Goal: Task Accomplishment & Management: Manage account settings

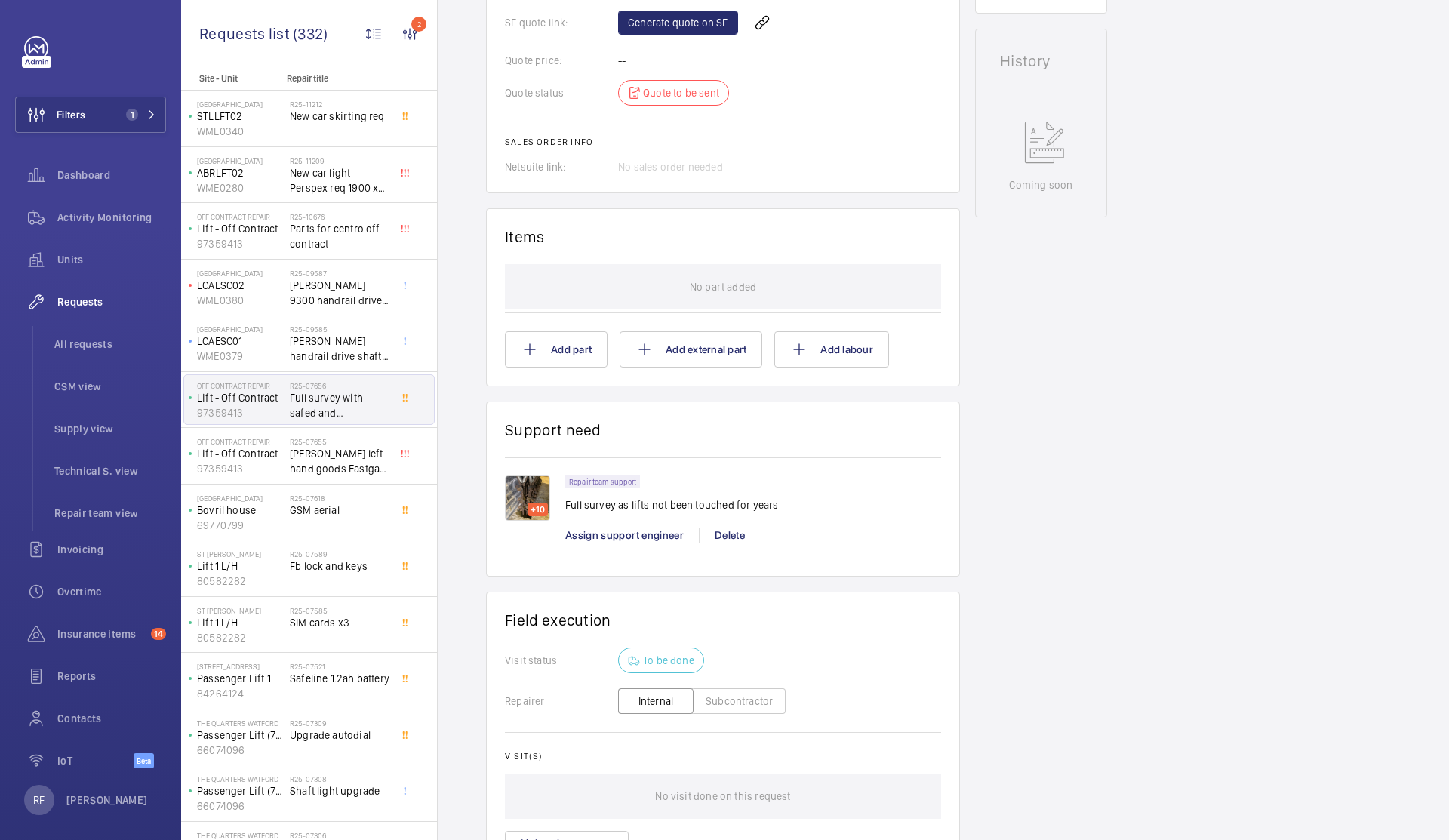
scroll to position [683, 0]
click at [527, 501] on img at bounding box center [528, 495] width 46 height 46
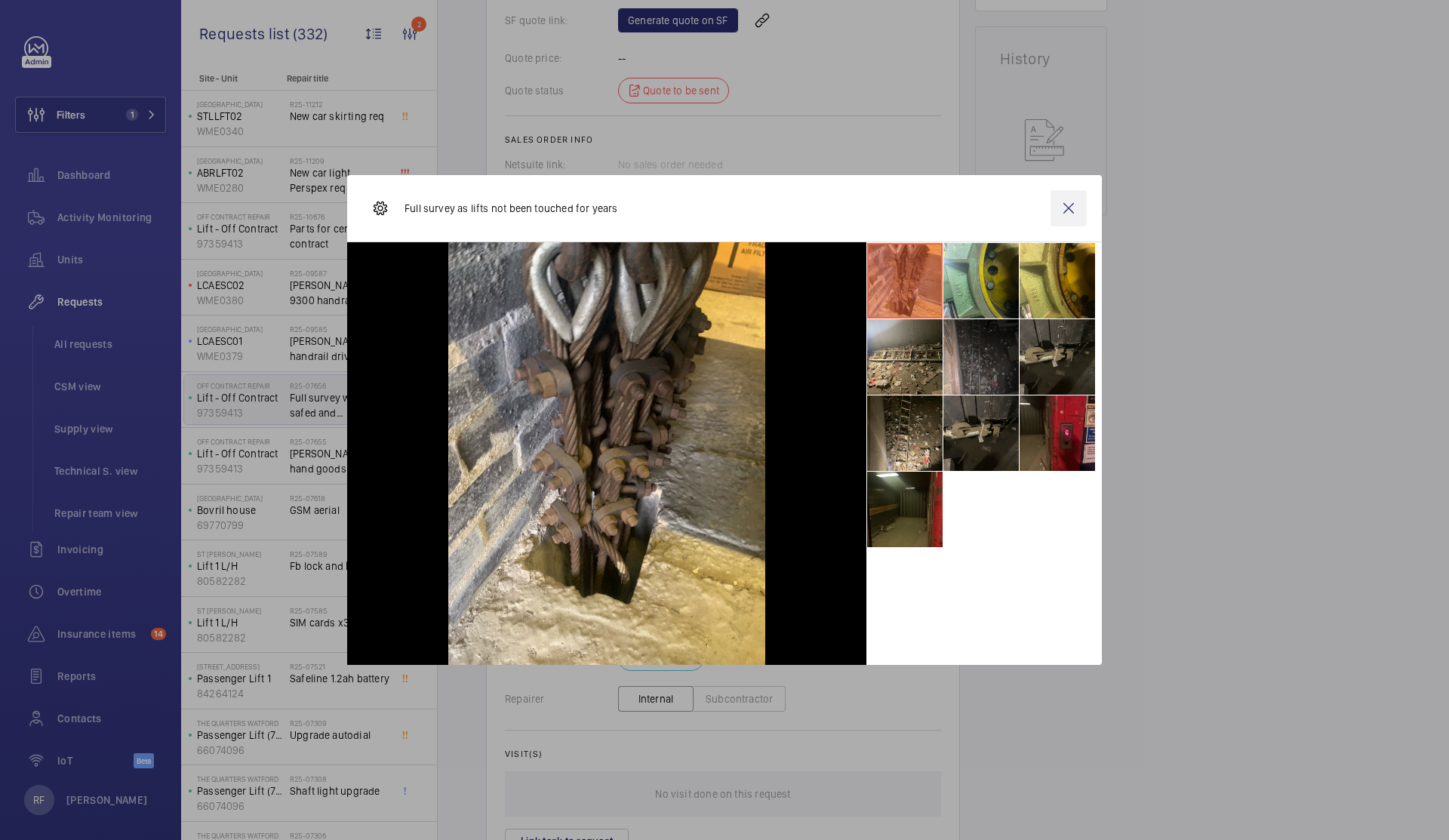
click at [1072, 199] on wm-front-icon-button at bounding box center [1069, 208] width 36 height 36
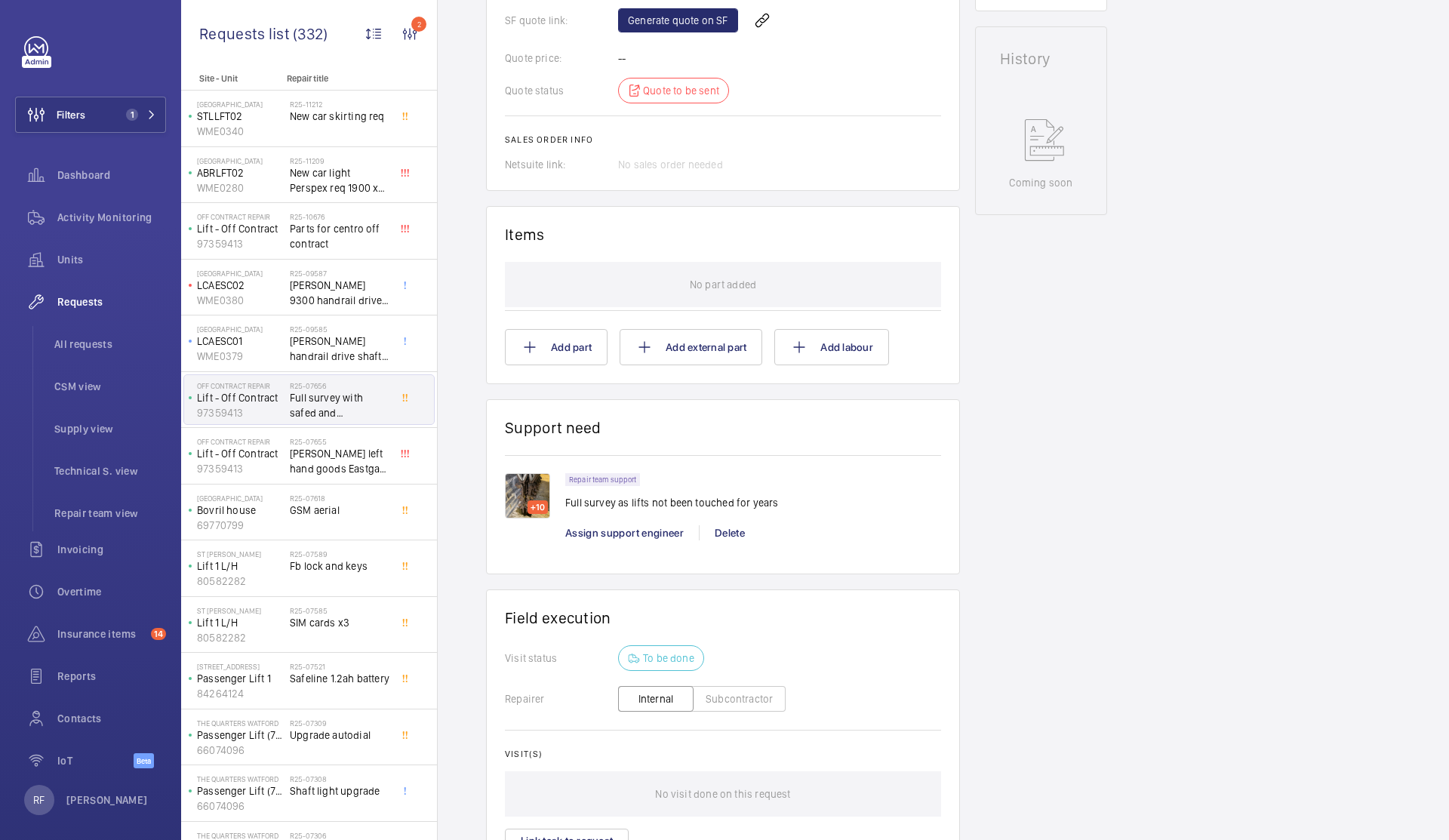
click at [528, 508] on div "+10" at bounding box center [538, 508] width 20 height 14
click at [536, 504] on div "+10" at bounding box center [538, 508] width 20 height 14
click at [537, 516] on img at bounding box center [528, 495] width 46 height 46
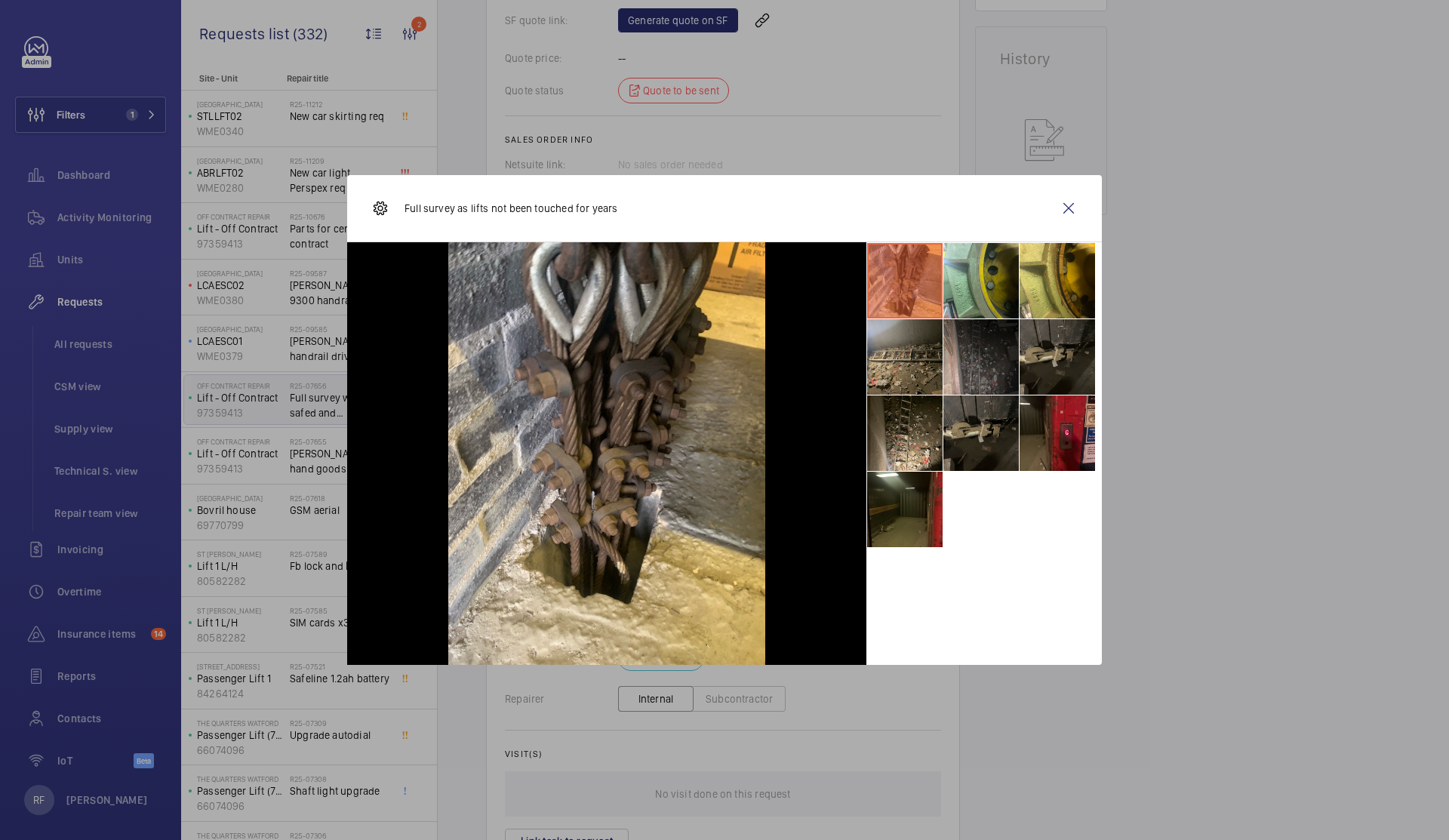
click at [917, 350] on li at bounding box center [905, 357] width 76 height 76
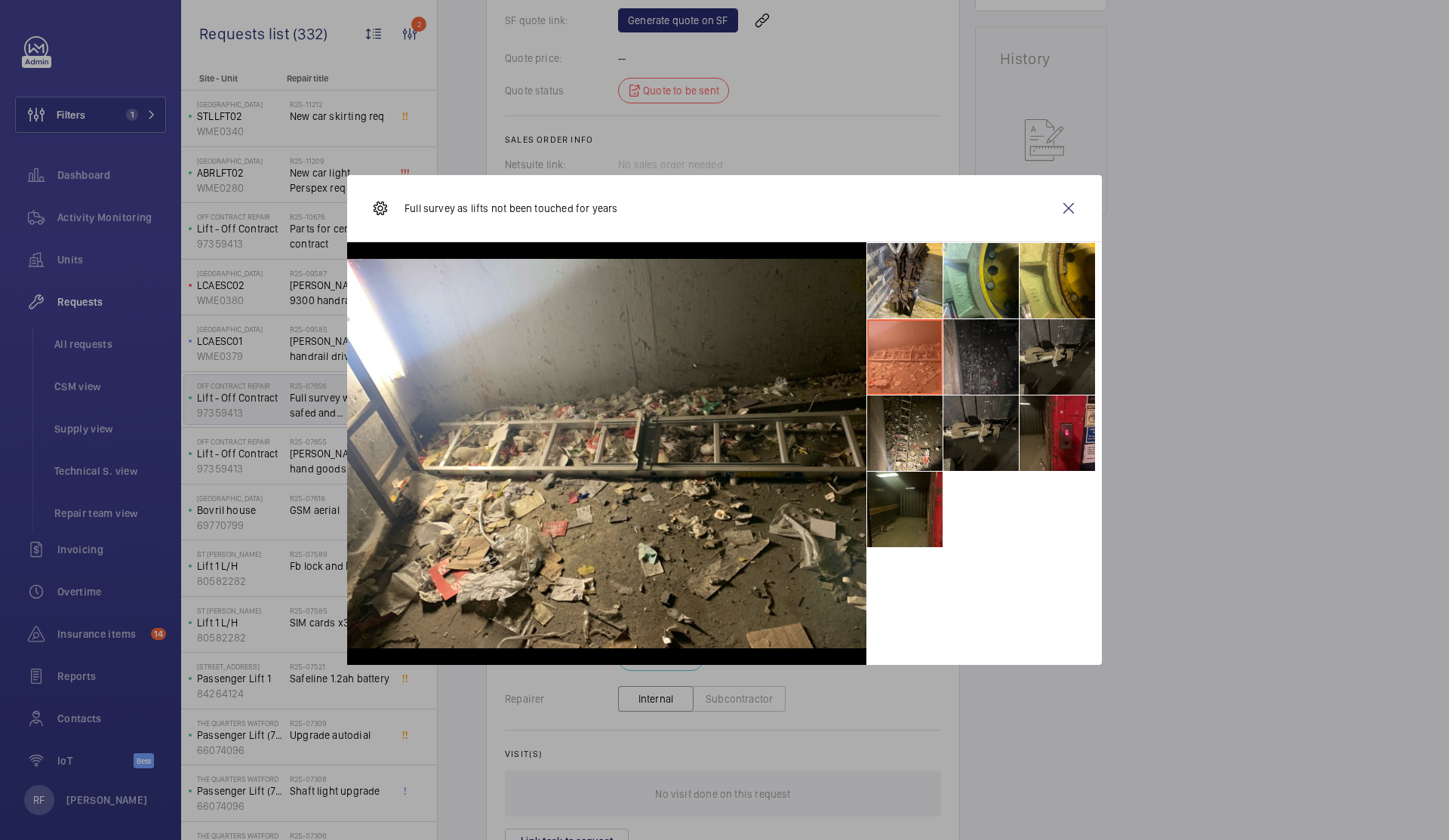
click at [991, 364] on li at bounding box center [981, 357] width 76 height 76
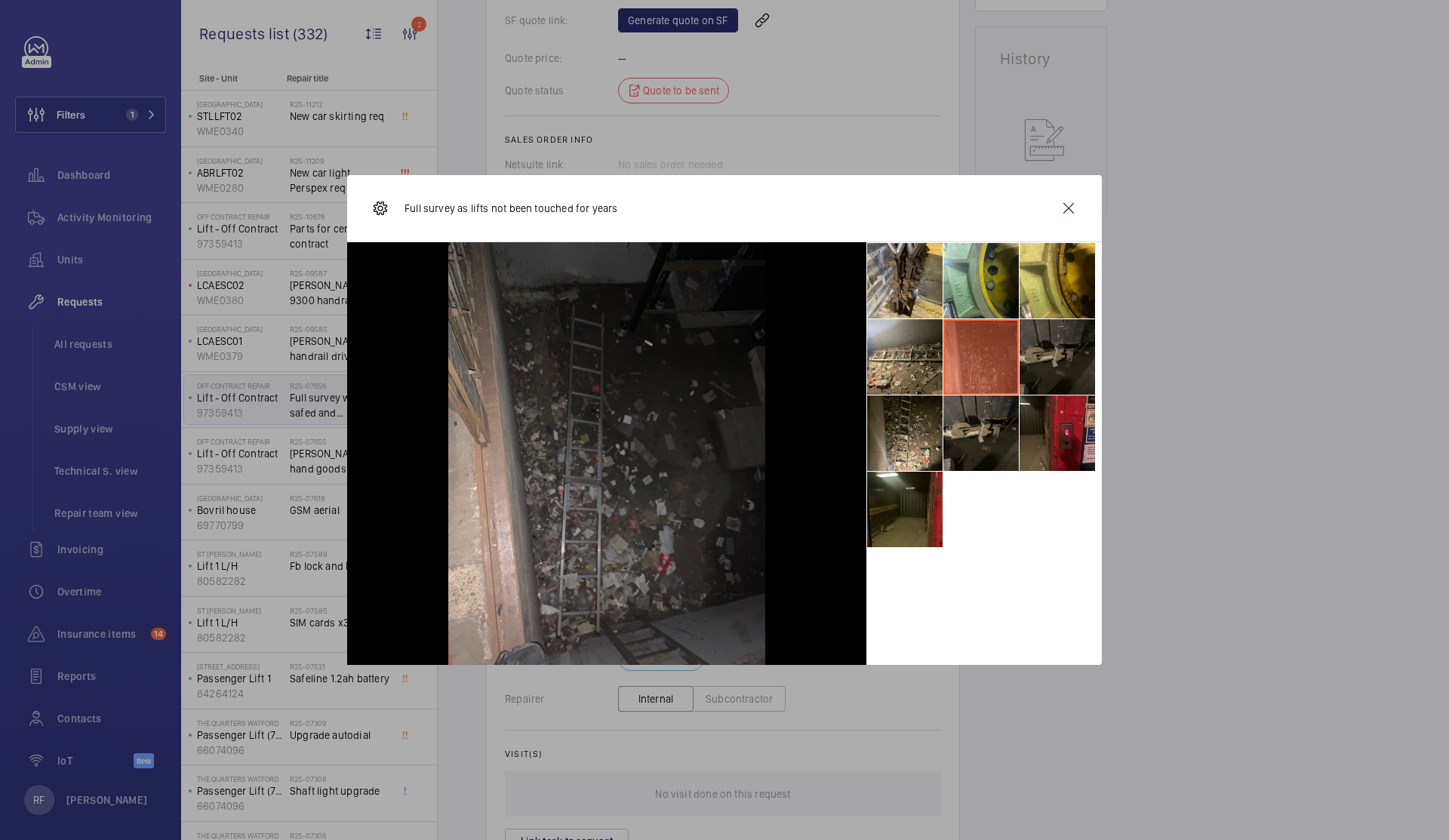
click at [1072, 359] on li at bounding box center [1058, 357] width 76 height 76
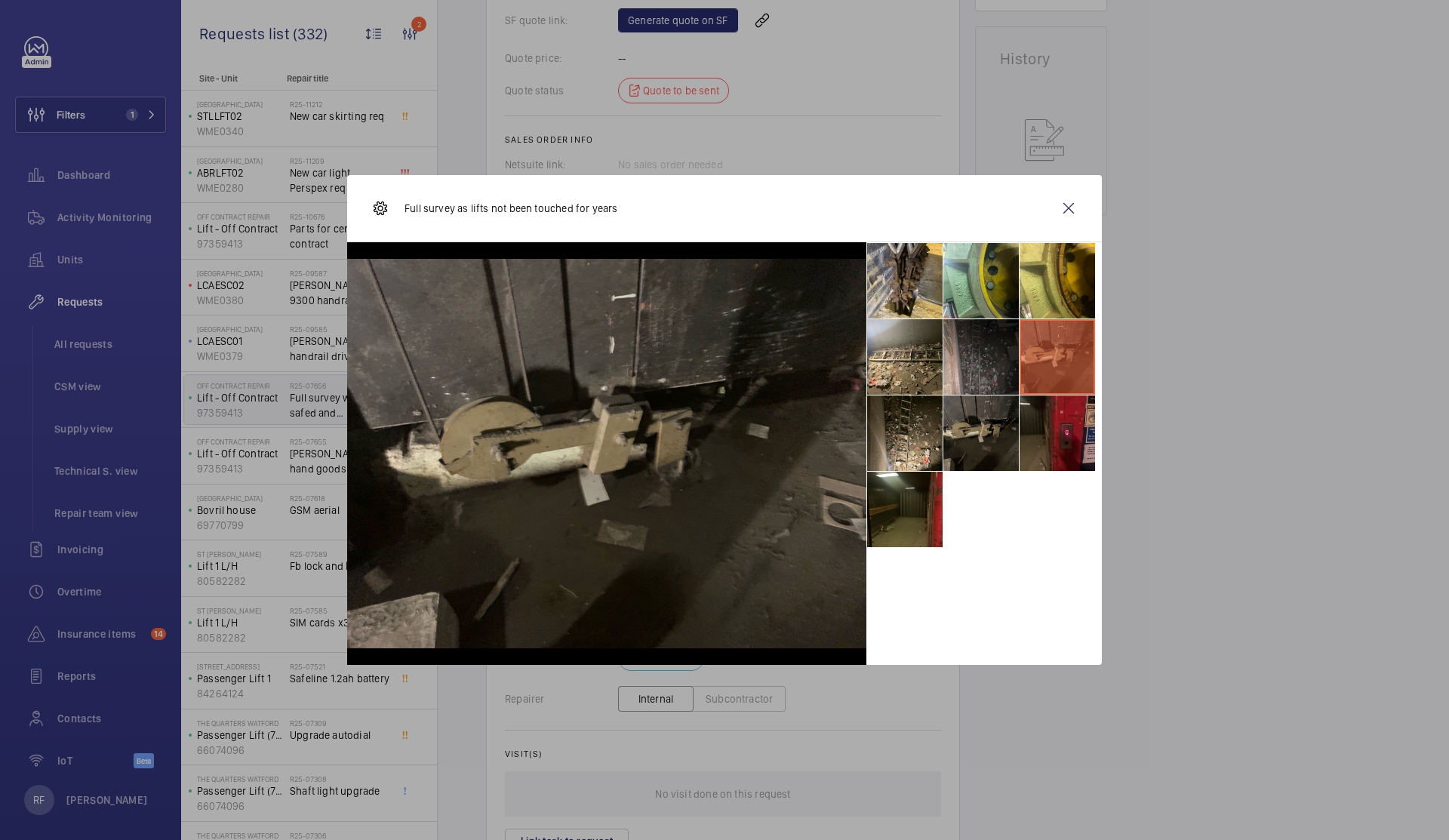
click at [1065, 432] on li at bounding box center [1058, 433] width 76 height 76
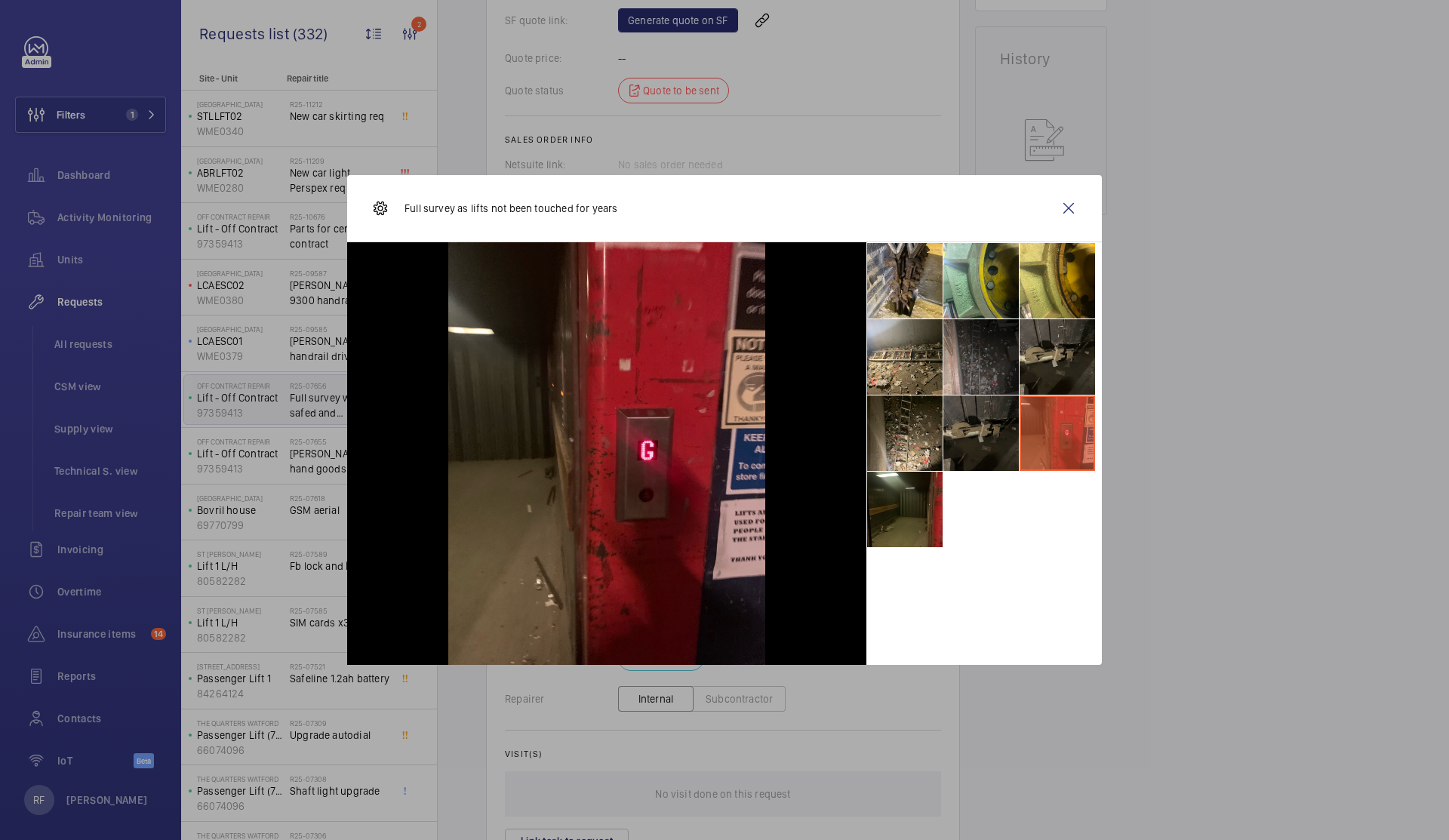
click at [988, 429] on li at bounding box center [981, 433] width 76 height 76
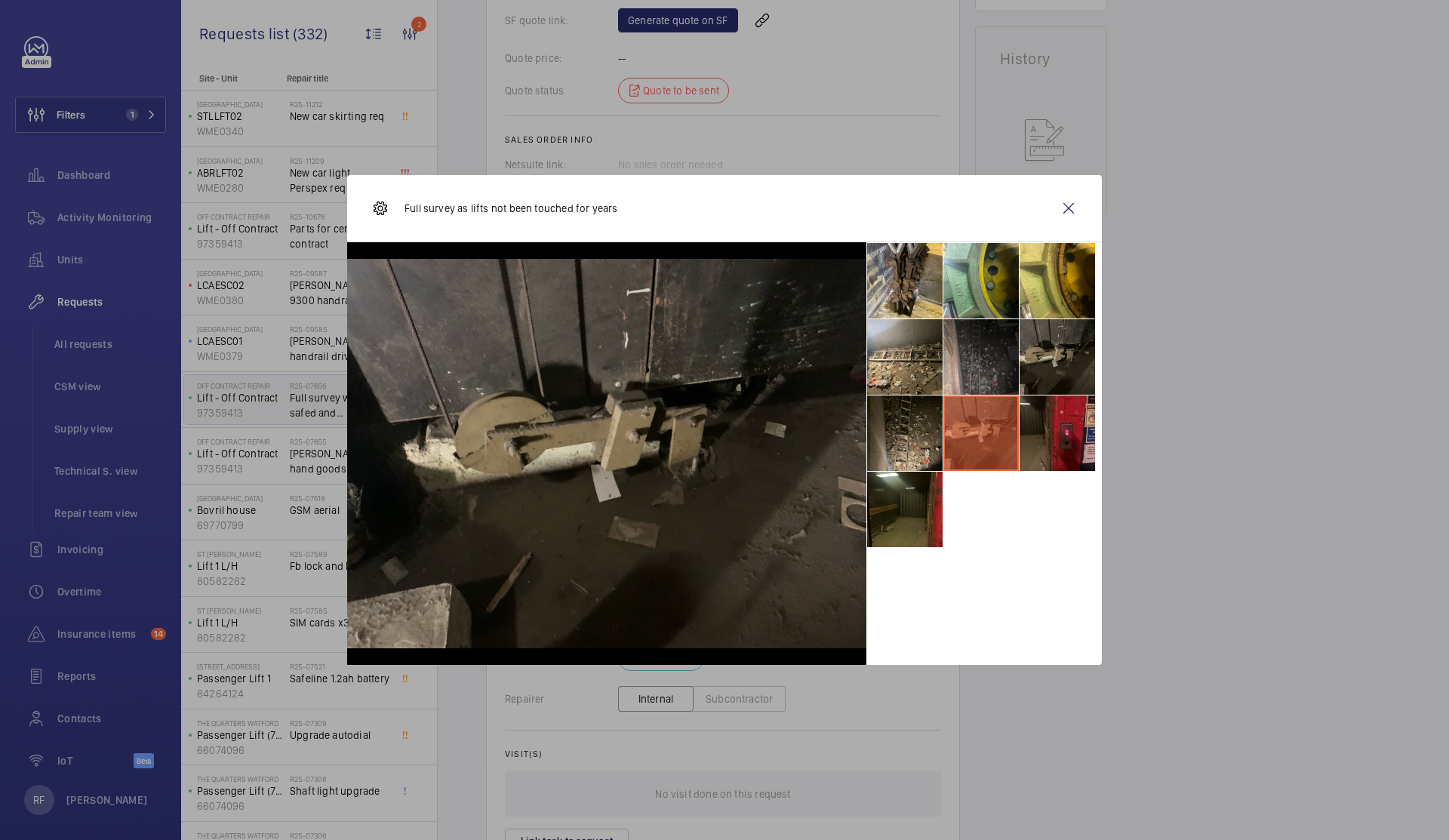
click at [910, 422] on li at bounding box center [905, 433] width 76 height 76
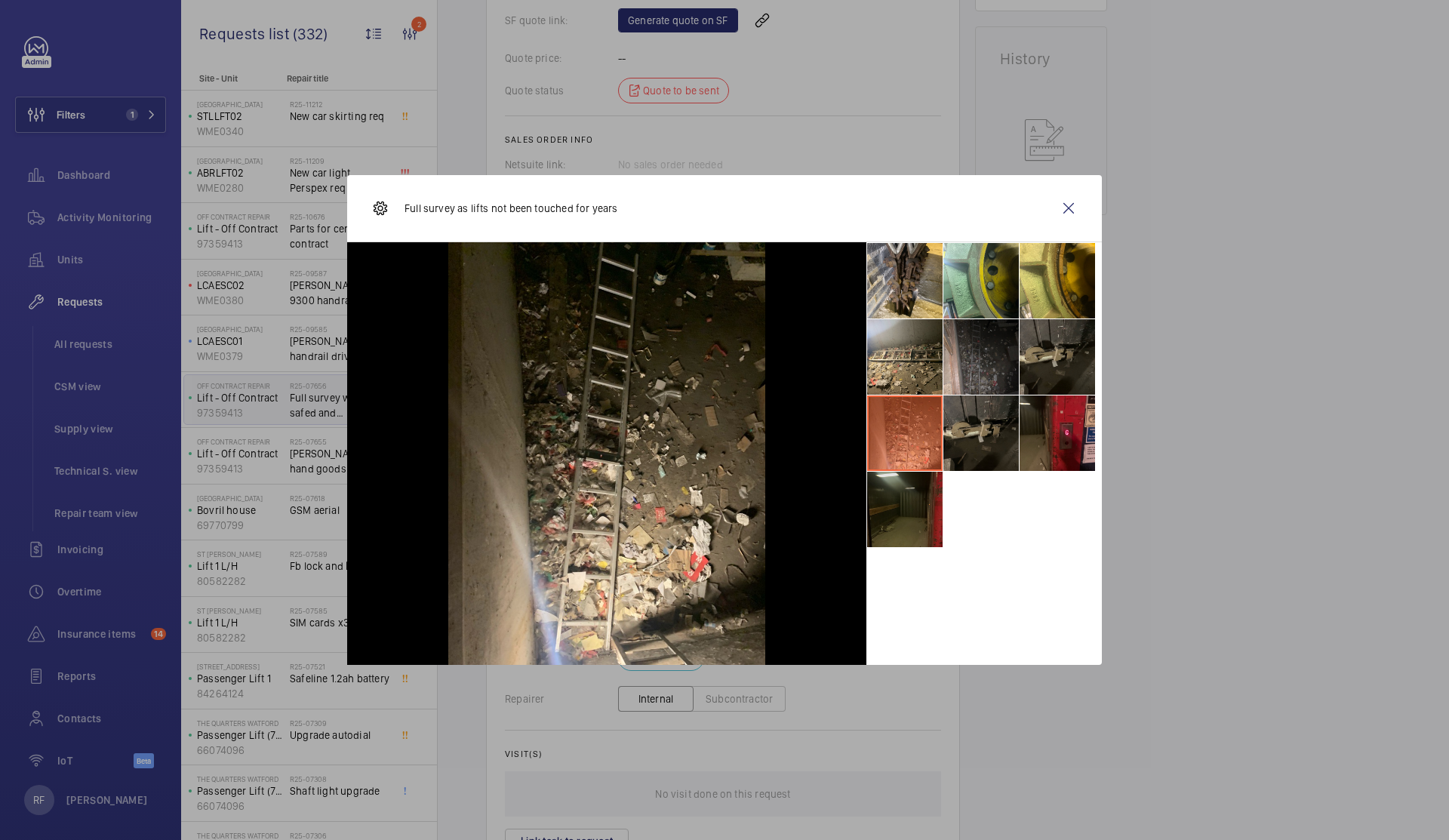
click at [911, 501] on li at bounding box center [905, 509] width 76 height 76
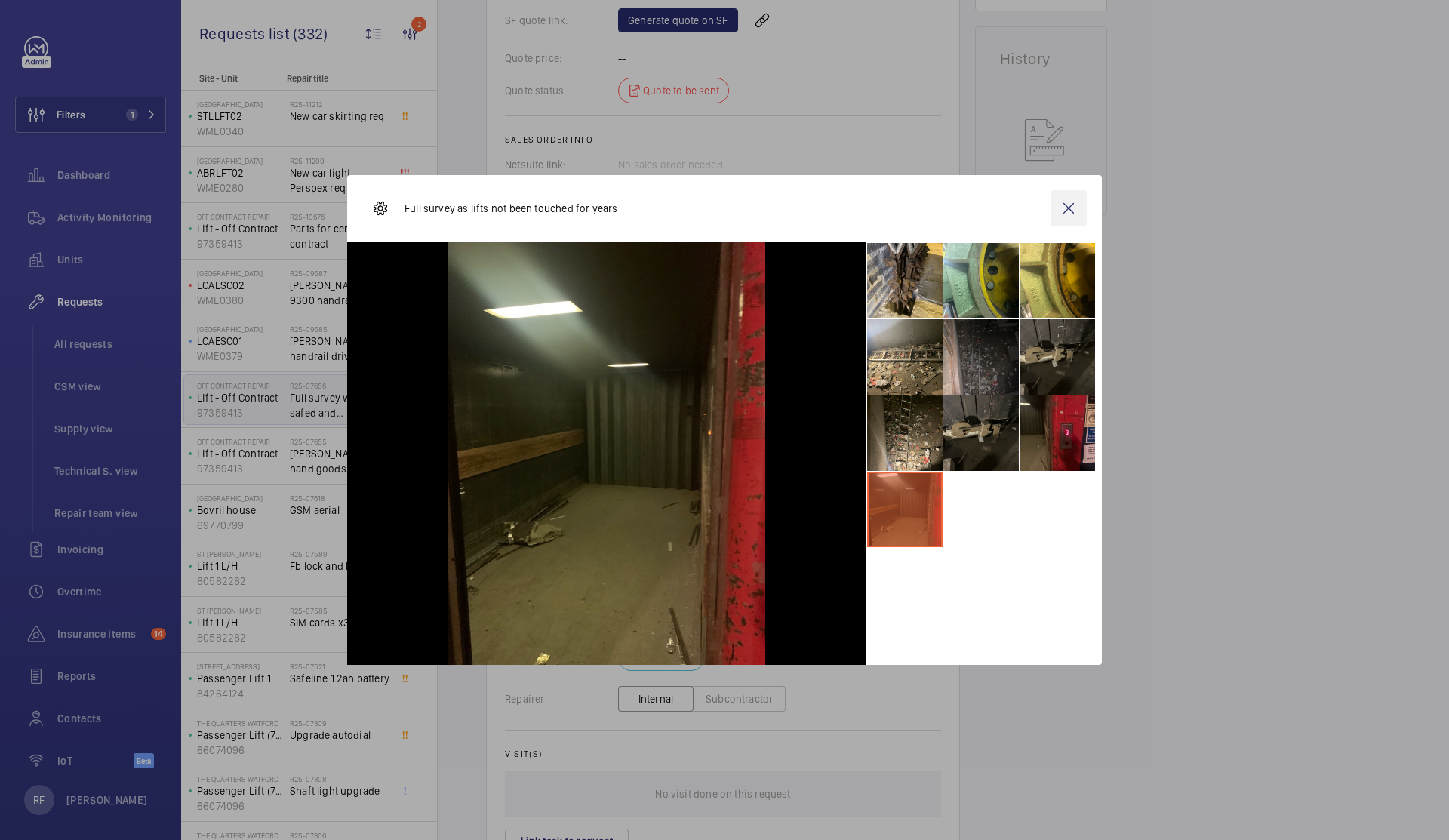
click at [1073, 211] on wm-front-icon-button at bounding box center [1069, 208] width 36 height 36
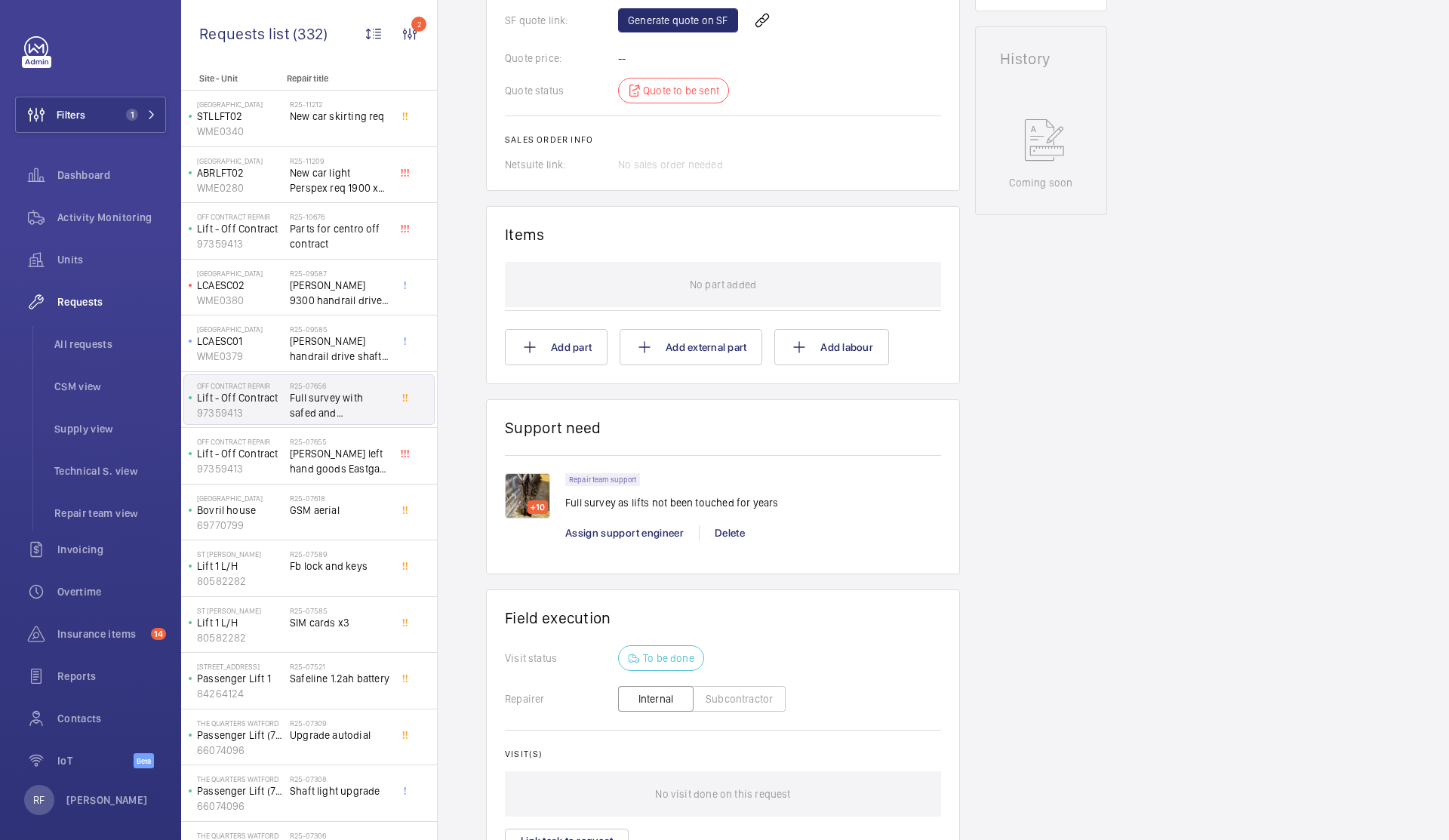
scroll to position [0, 0]
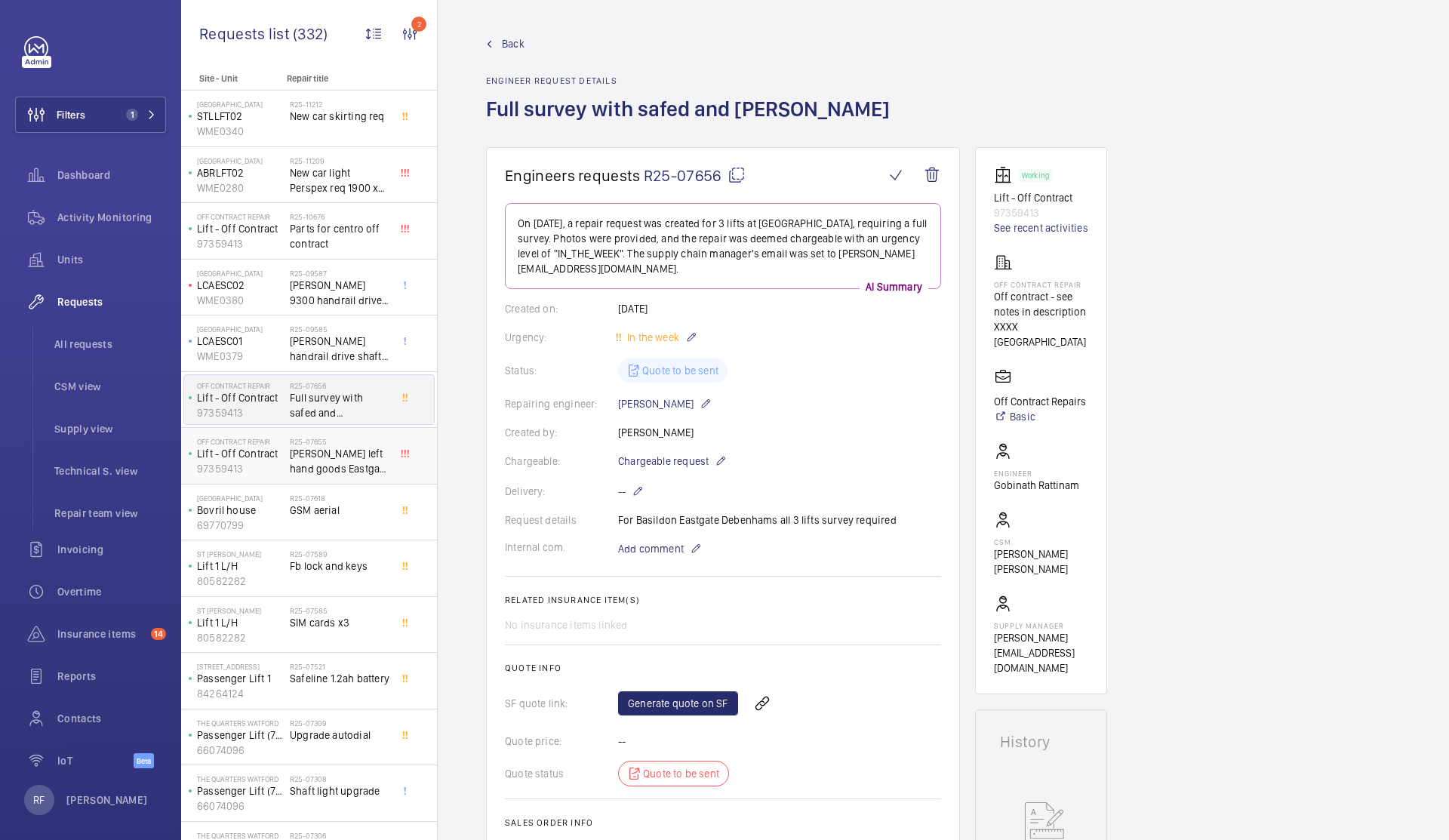
click at [337, 474] on span "[PERSON_NAME] left hand goods Eastgate non contract" at bounding box center [339, 460] width 100 height 30
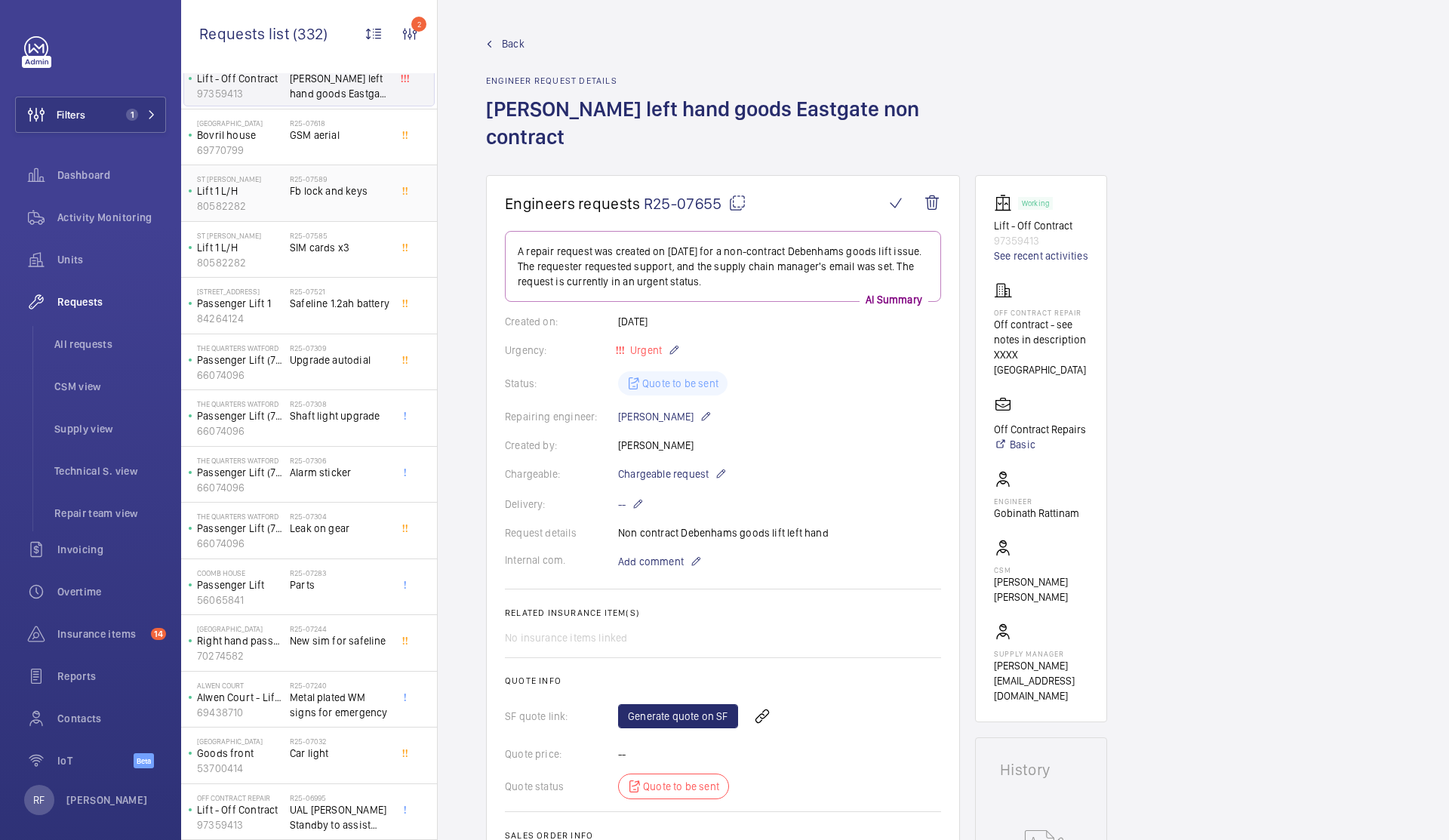
scroll to position [430, 0]
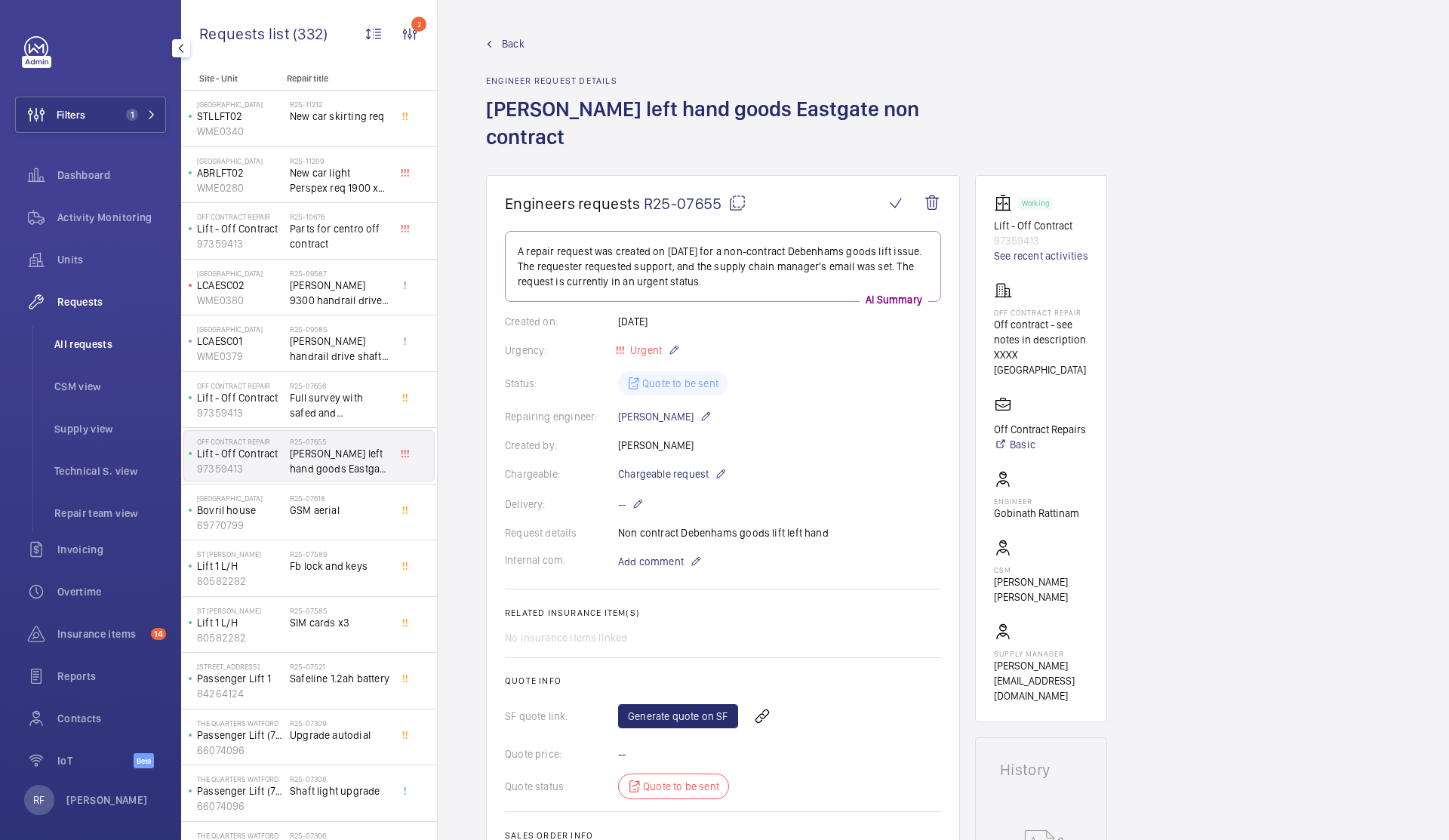
click at [97, 353] on li "All requests" at bounding box center [104, 344] width 123 height 36
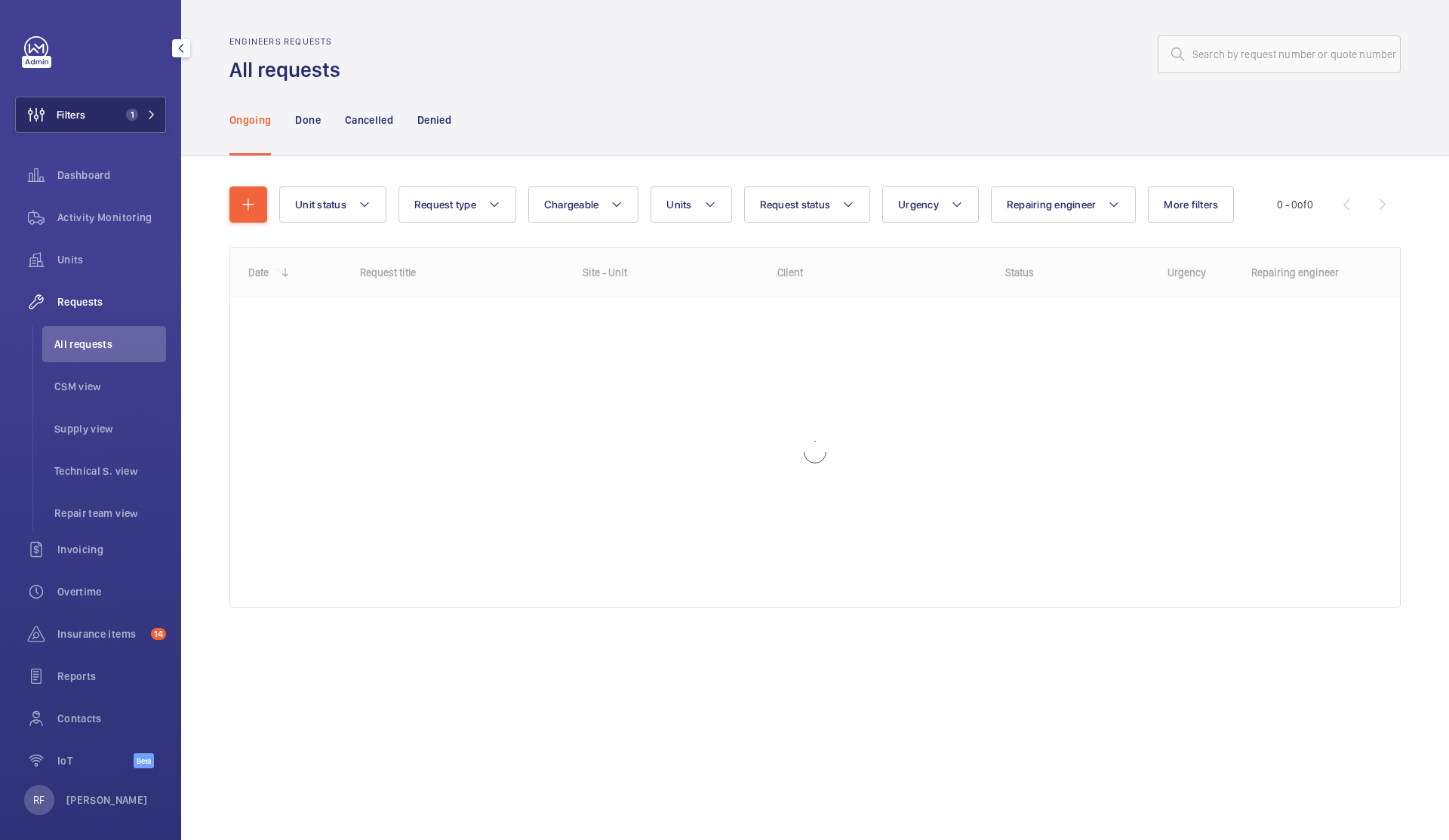
click at [108, 108] on button "Filters 1" at bounding box center [91, 114] width 151 height 36
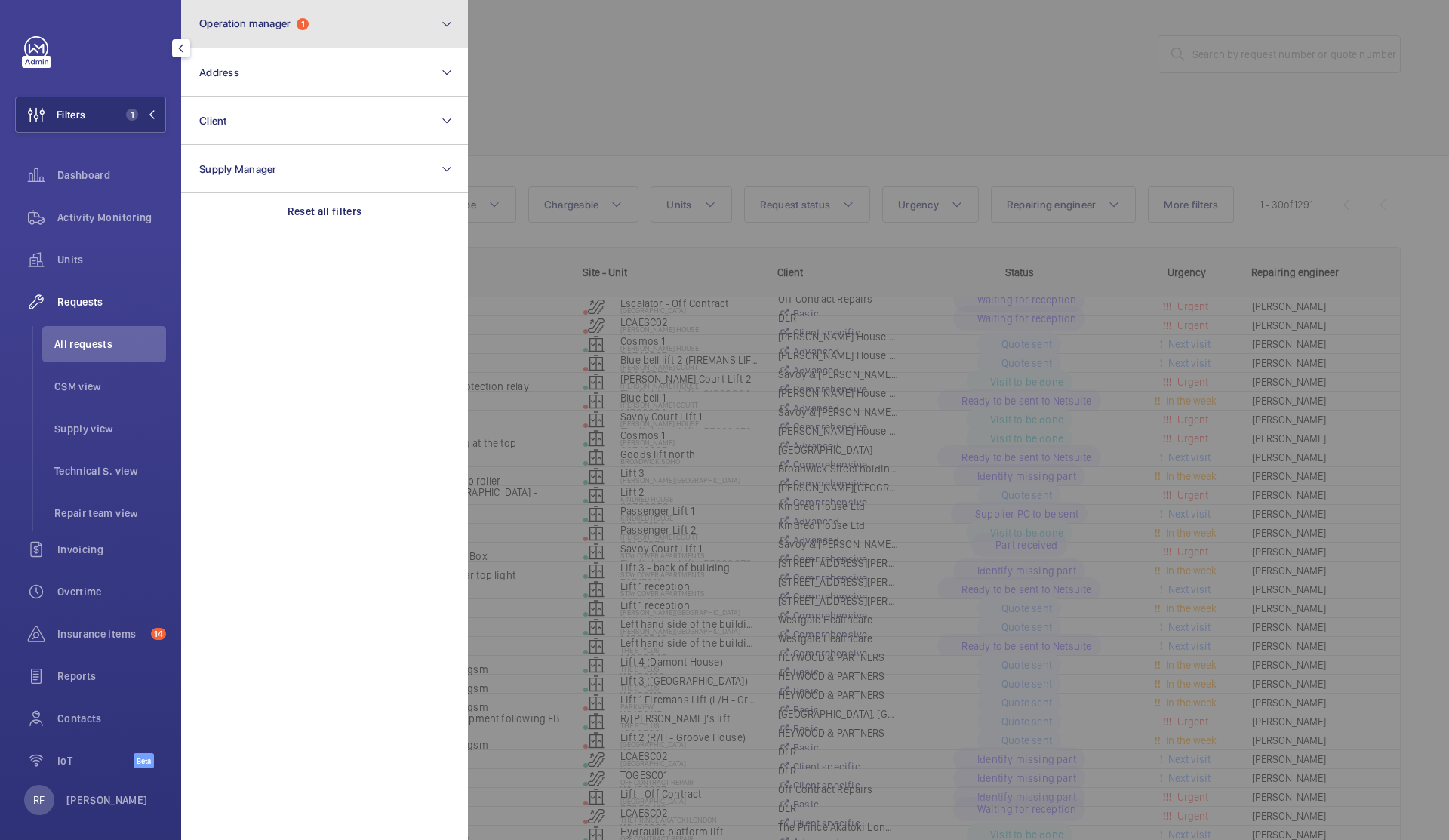
click at [295, 29] on span "Operation manager 1" at bounding box center [254, 24] width 110 height 13
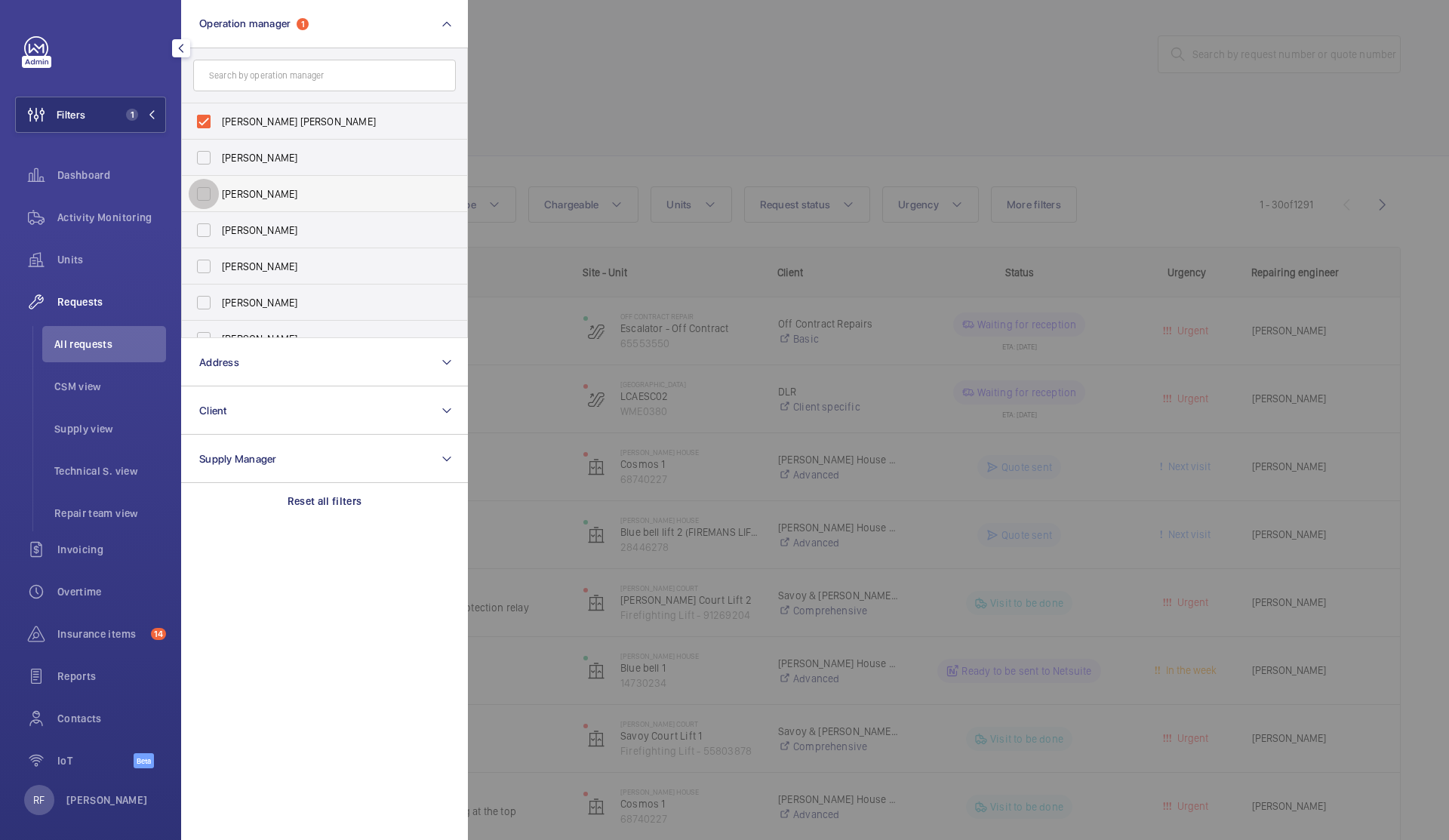
click at [209, 191] on input "[PERSON_NAME]" at bounding box center [204, 194] width 30 height 30
checkbox input "true"
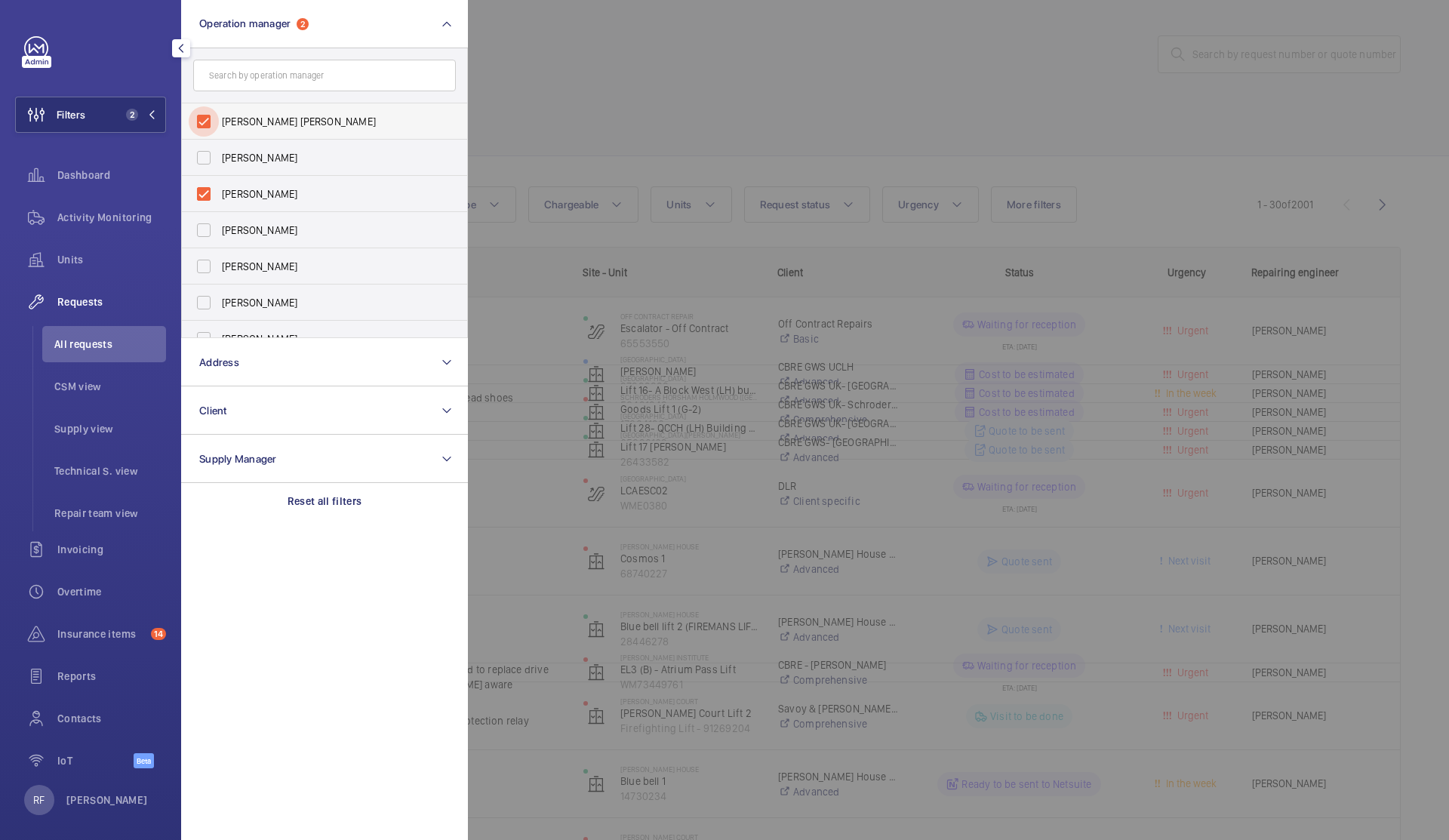
click at [201, 121] on input "[PERSON_NAME] [PERSON_NAME]" at bounding box center [204, 121] width 30 height 30
checkbox input "false"
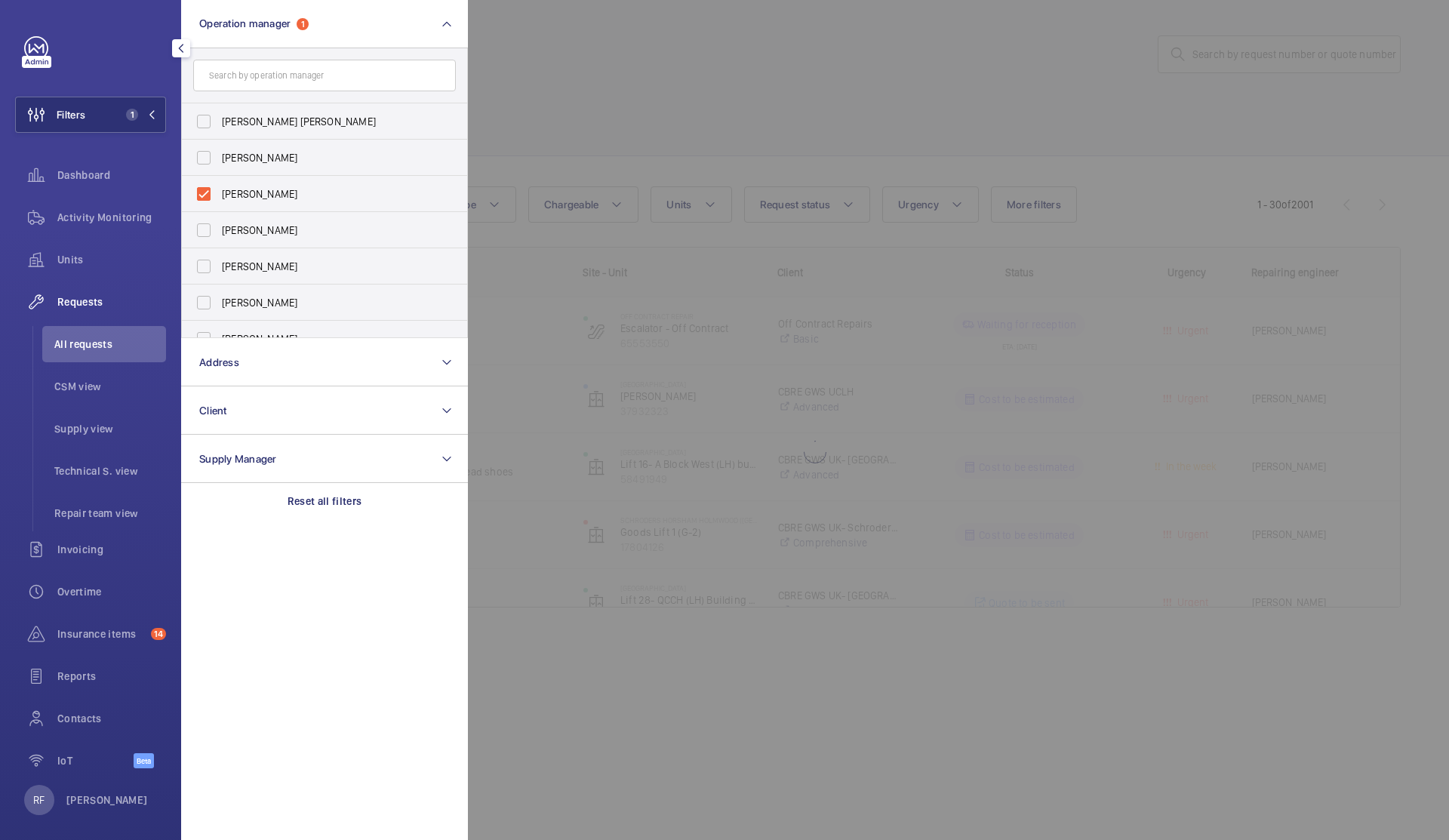
click at [608, 98] on div at bounding box center [1193, 420] width 1449 height 840
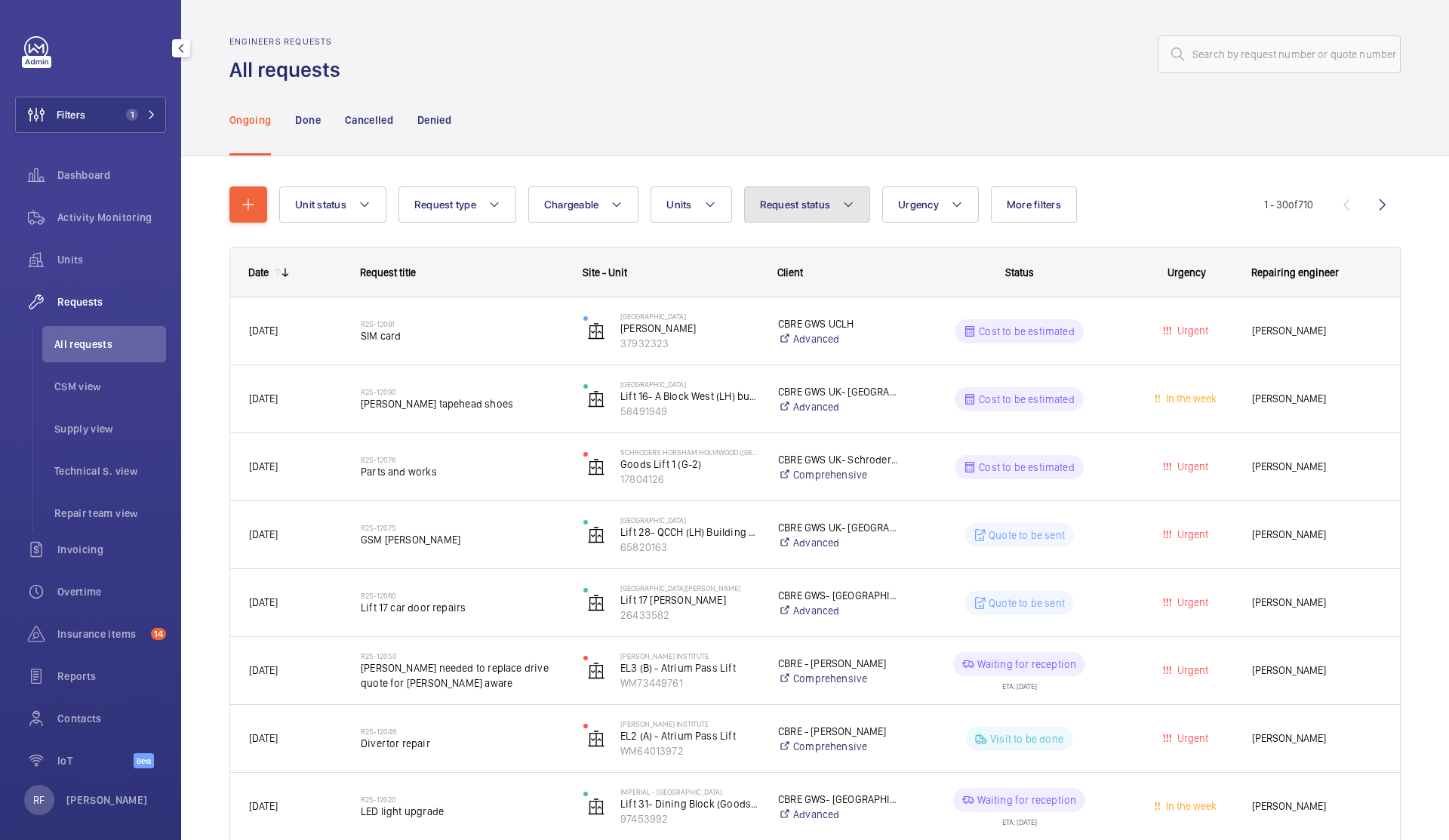
click at [794, 191] on button "Request status" at bounding box center [808, 204] width 127 height 36
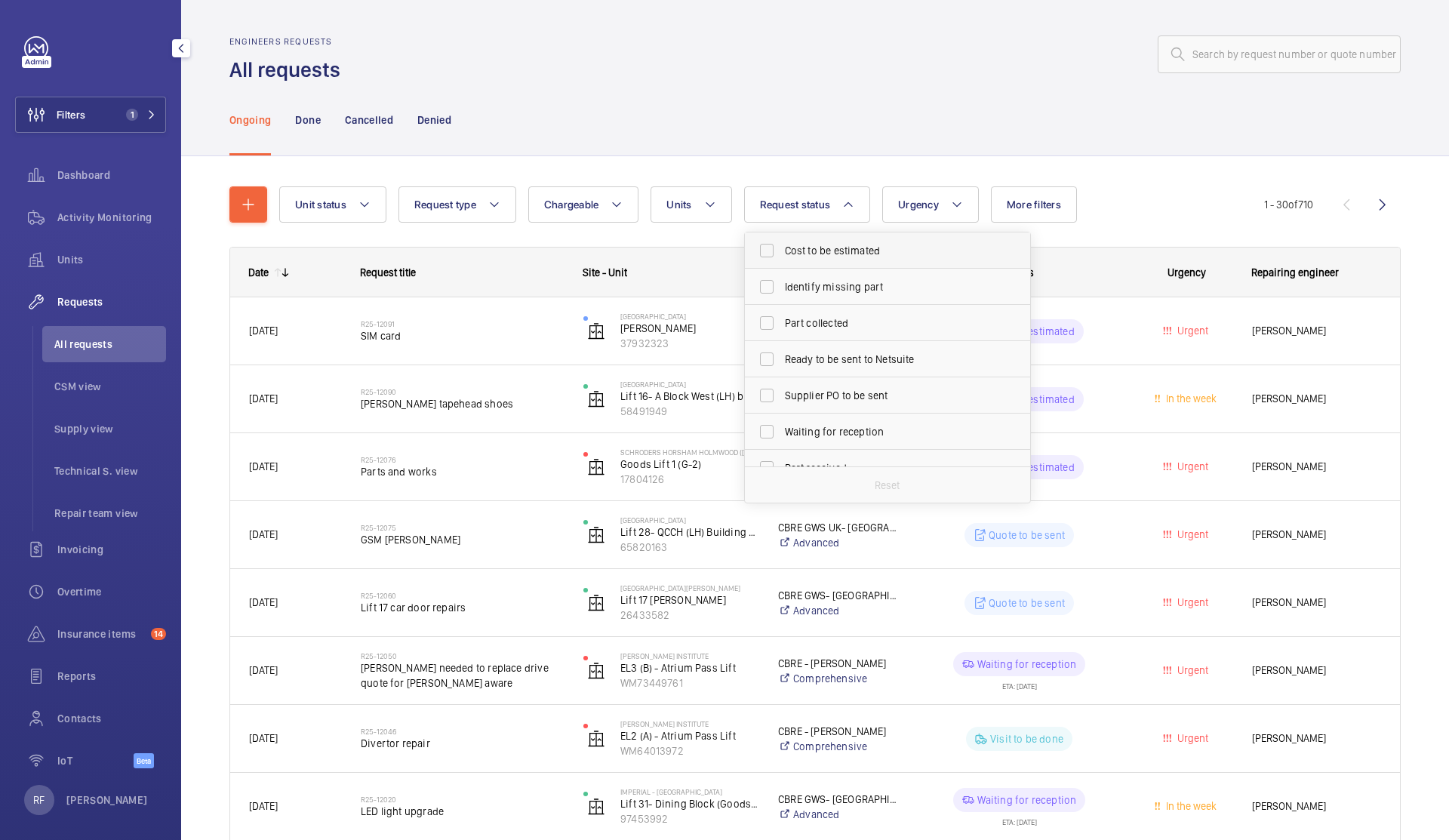
click at [860, 261] on label "Cost to be estimated" at bounding box center [876, 250] width 262 height 36
click at [782, 261] on input "Cost to be estimated" at bounding box center [766, 250] width 30 height 30
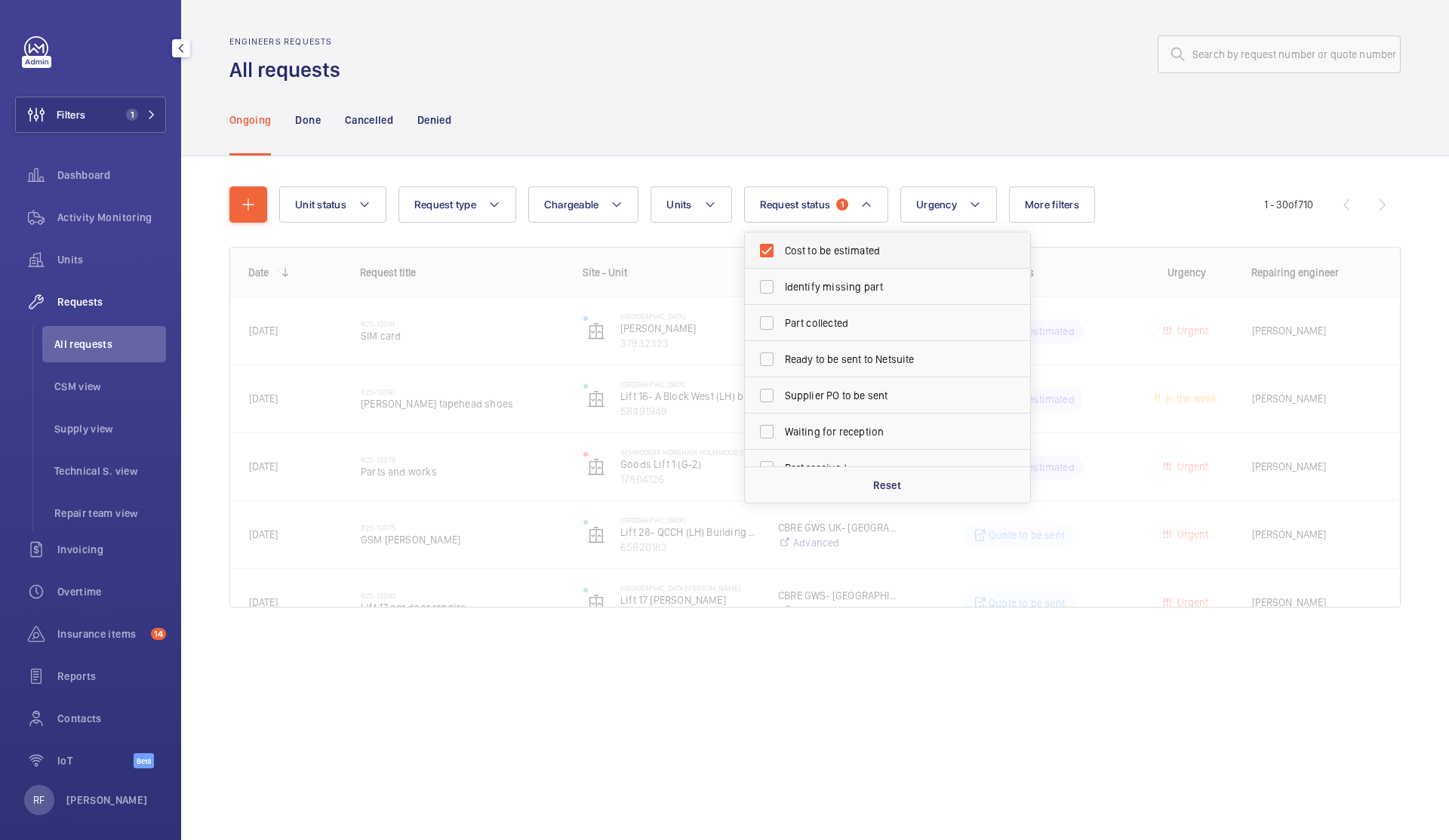
click at [860, 262] on label "Cost to be estimated" at bounding box center [876, 250] width 262 height 36
click at [782, 262] on input "Cost to be estimated" at bounding box center [766, 250] width 30 height 30
click at [853, 257] on span "Cost to be estimated" at bounding box center [888, 251] width 208 height 15
click at [782, 257] on input "Cost to be estimated" at bounding box center [766, 250] width 30 height 30
checkbox input "true"
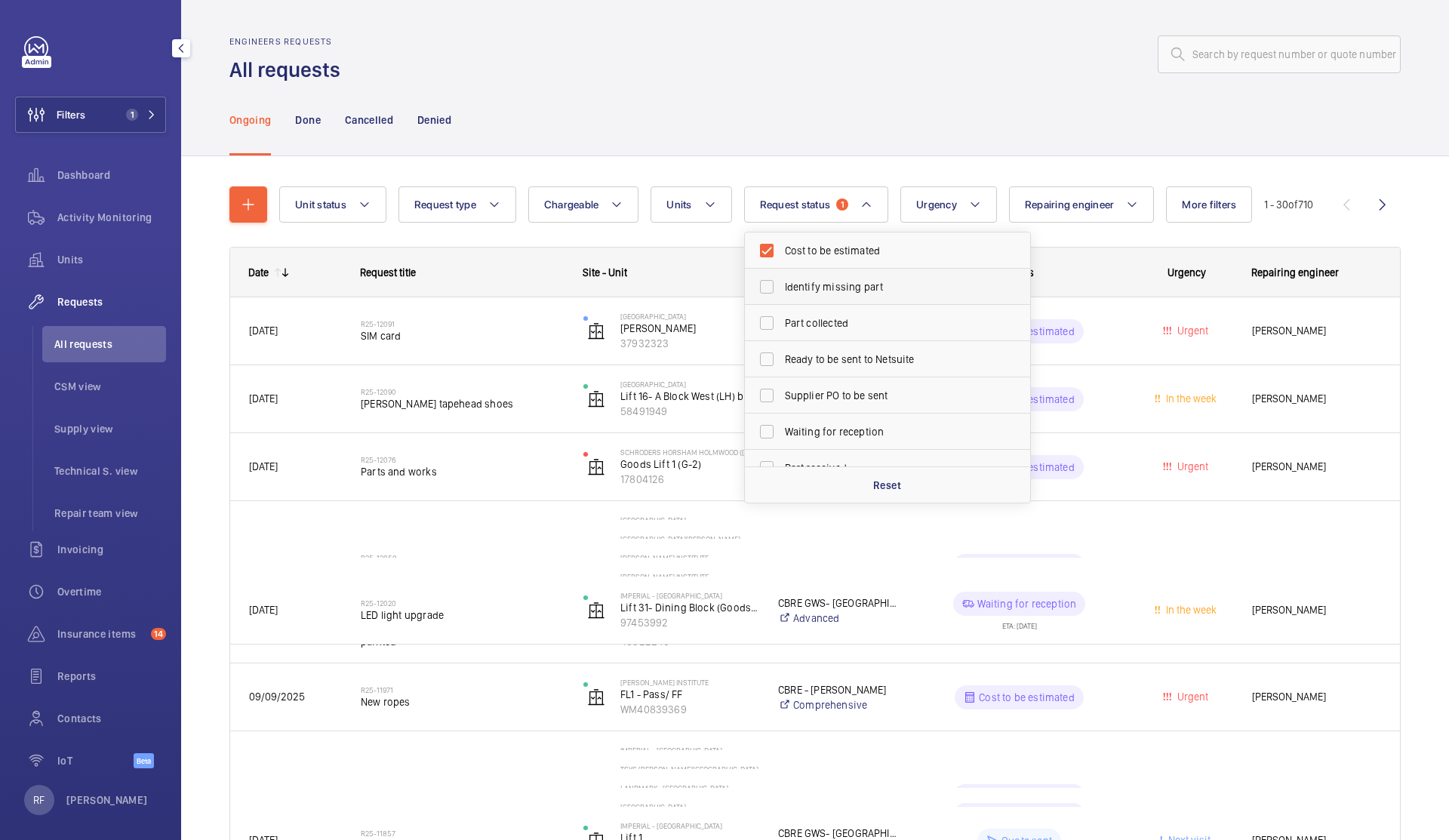
click at [850, 294] on span "Identify missing part" at bounding box center [888, 287] width 208 height 15
click at [782, 294] on input "Identify missing part" at bounding box center [766, 286] width 30 height 30
checkbox input "true"
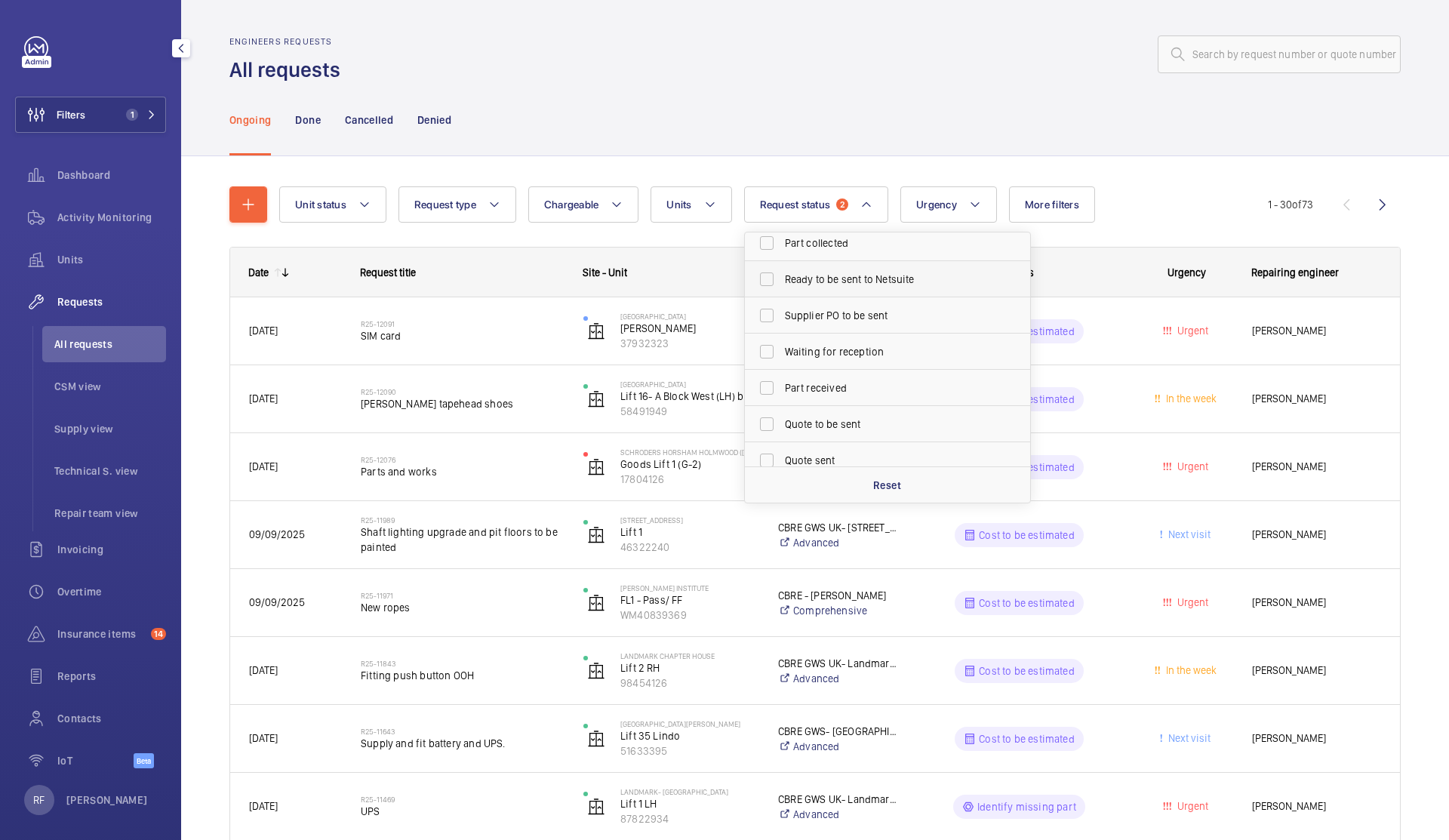
scroll to position [83, 0]
click at [853, 418] on span "Quote to be sent" at bounding box center [888, 421] width 208 height 15
click at [782, 418] on input "Quote to be sent" at bounding box center [766, 420] width 30 height 30
checkbox input "true"
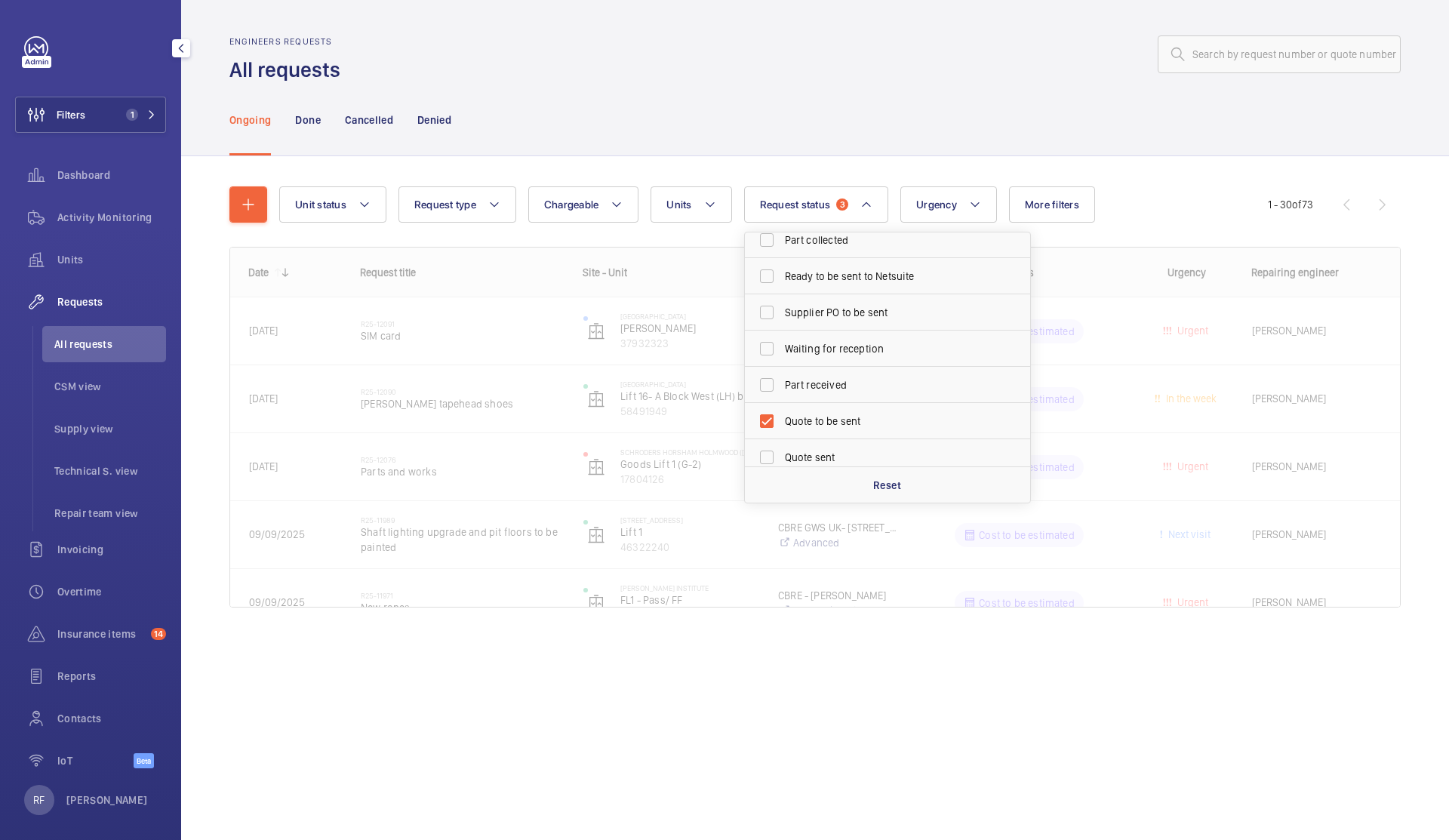
click at [826, 131] on div "Ongoing Done Cancelled Denied" at bounding box center [815, 120] width 1171 height 72
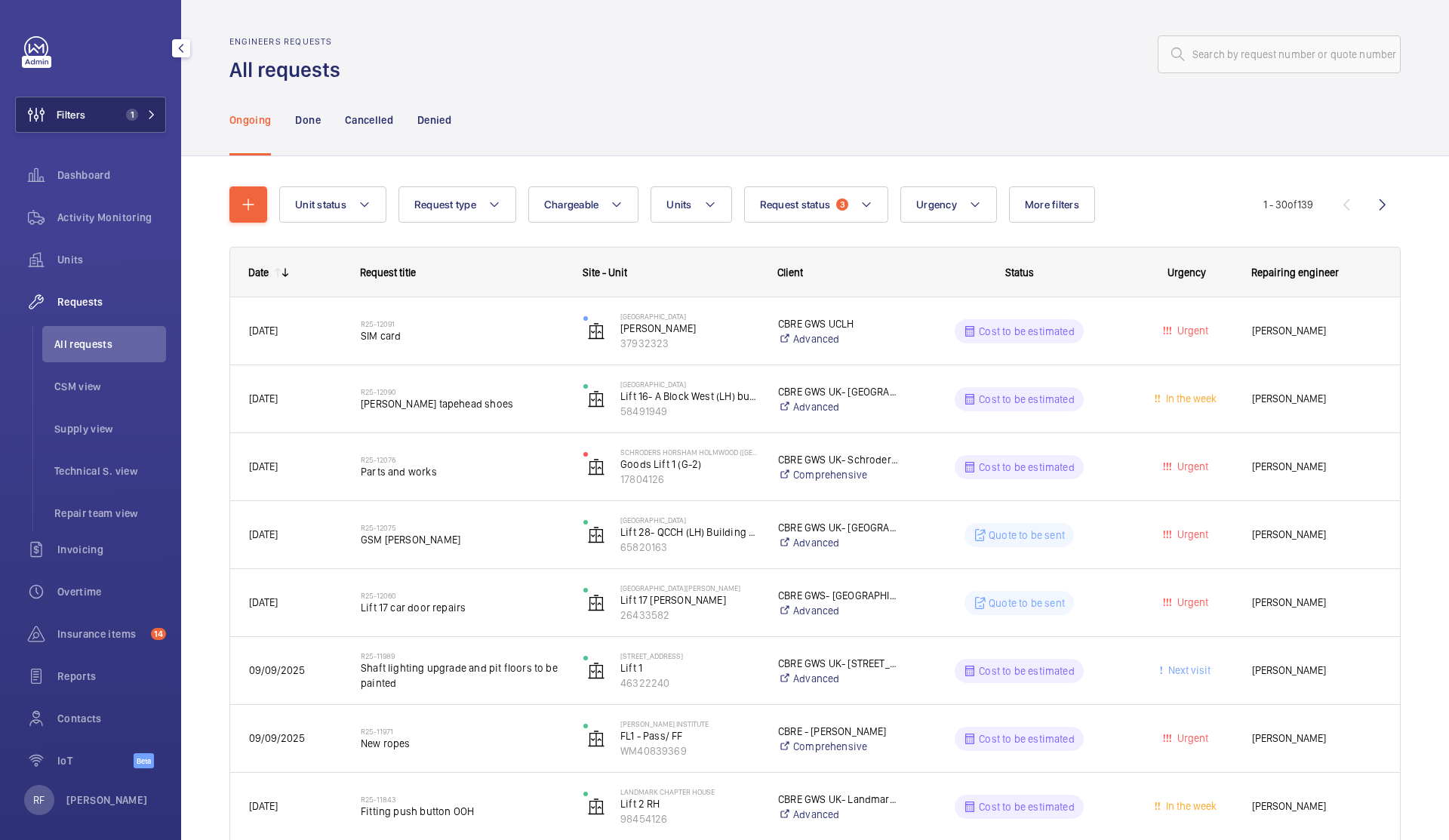
click at [144, 121] on button "Filters 1" at bounding box center [91, 114] width 151 height 36
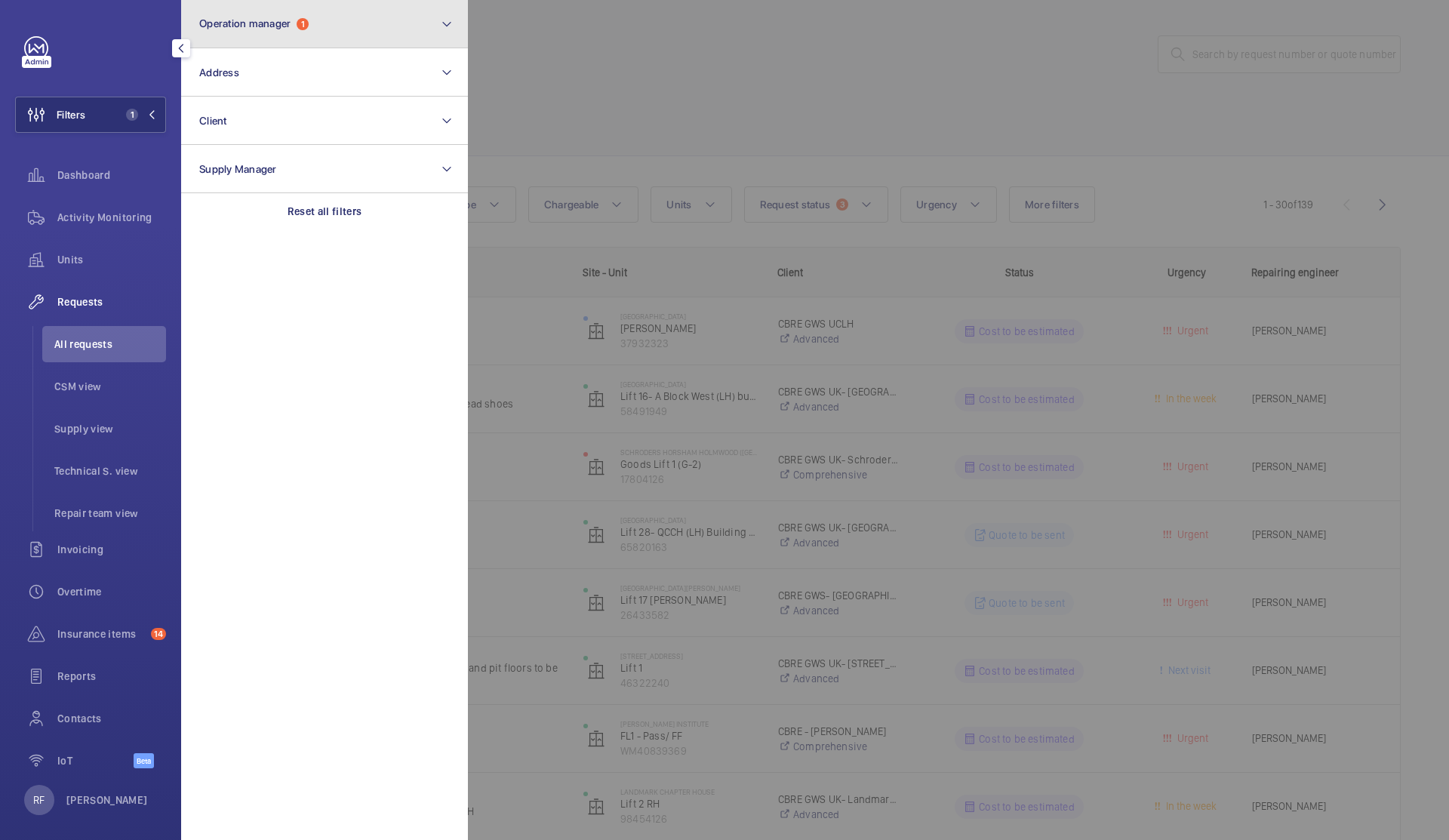
click at [306, 32] on button "Operation manager 1" at bounding box center [325, 24] width 287 height 49
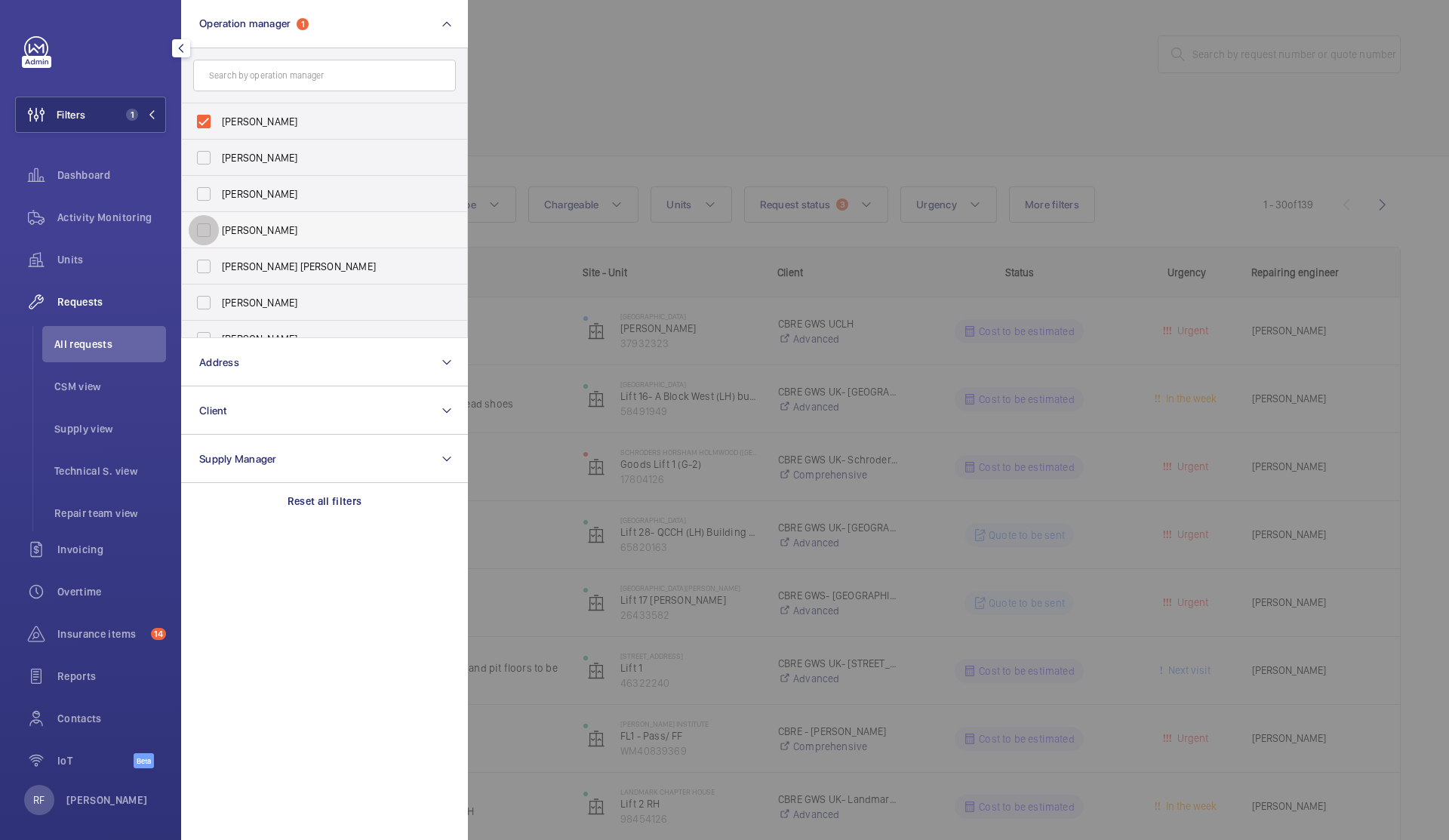
click at [218, 230] on input "[PERSON_NAME]" at bounding box center [204, 230] width 30 height 30
checkbox input "true"
click at [604, 46] on div at bounding box center [1193, 420] width 1449 height 840
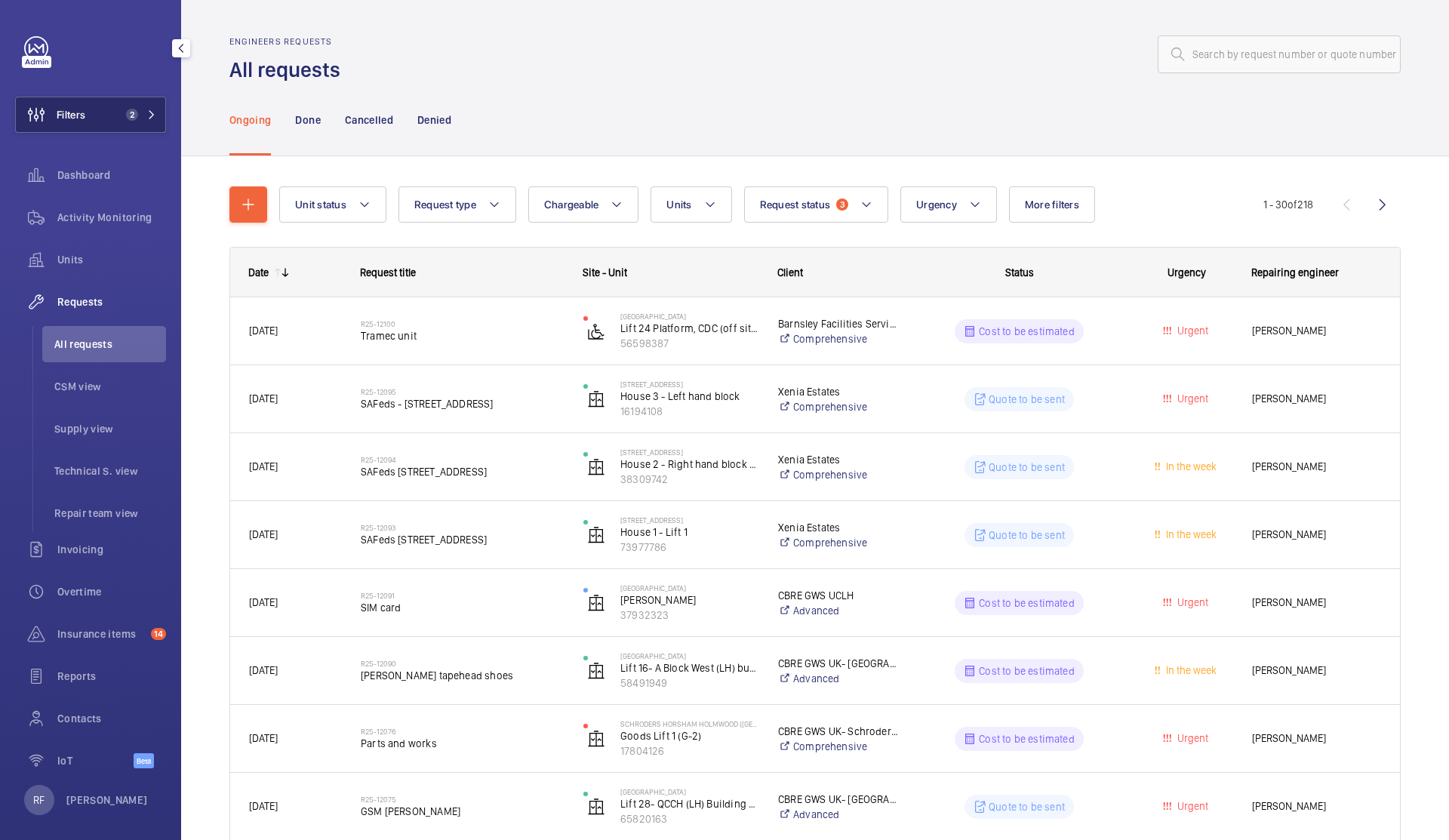
click at [125, 125] on button "Filters 2" at bounding box center [91, 114] width 151 height 36
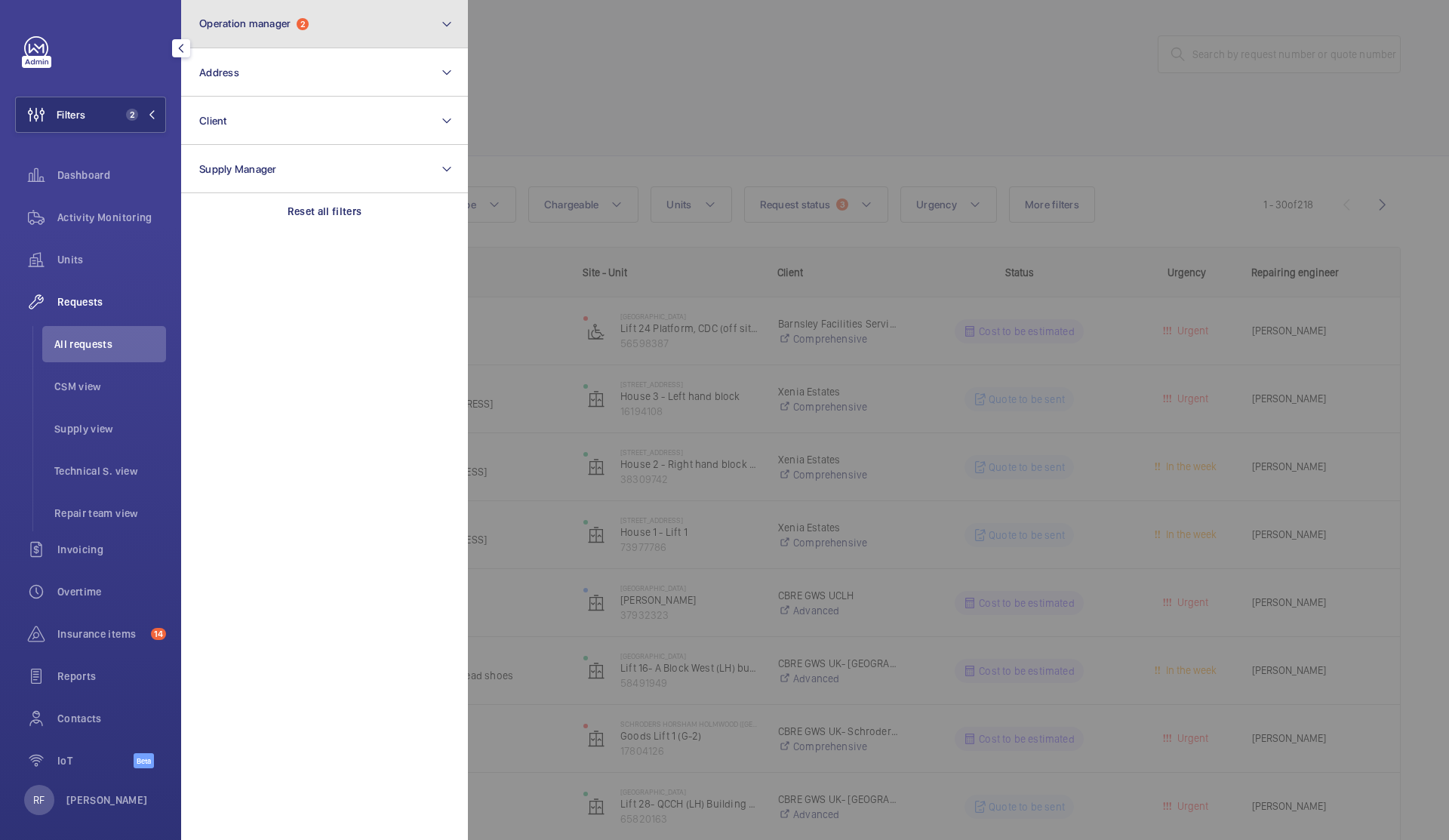
click at [279, 26] on span "Operation manager" at bounding box center [245, 24] width 91 height 12
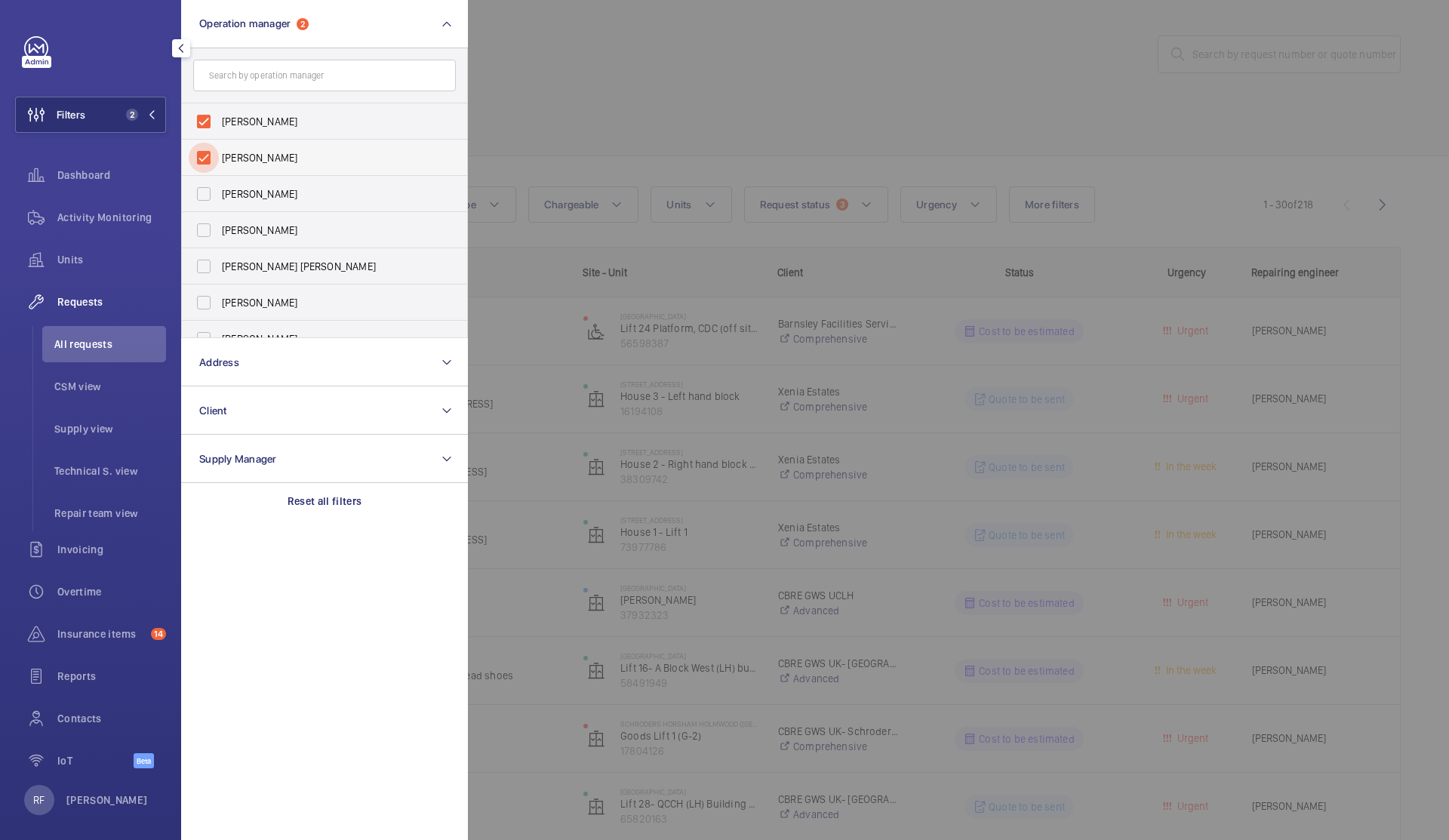
click at [205, 158] on input "[PERSON_NAME]" at bounding box center [204, 157] width 30 height 30
checkbox input "false"
click at [211, 265] on input "[PERSON_NAME] [PERSON_NAME]" at bounding box center [204, 266] width 30 height 30
checkbox input "true"
click at [546, 100] on div at bounding box center [1193, 420] width 1449 height 840
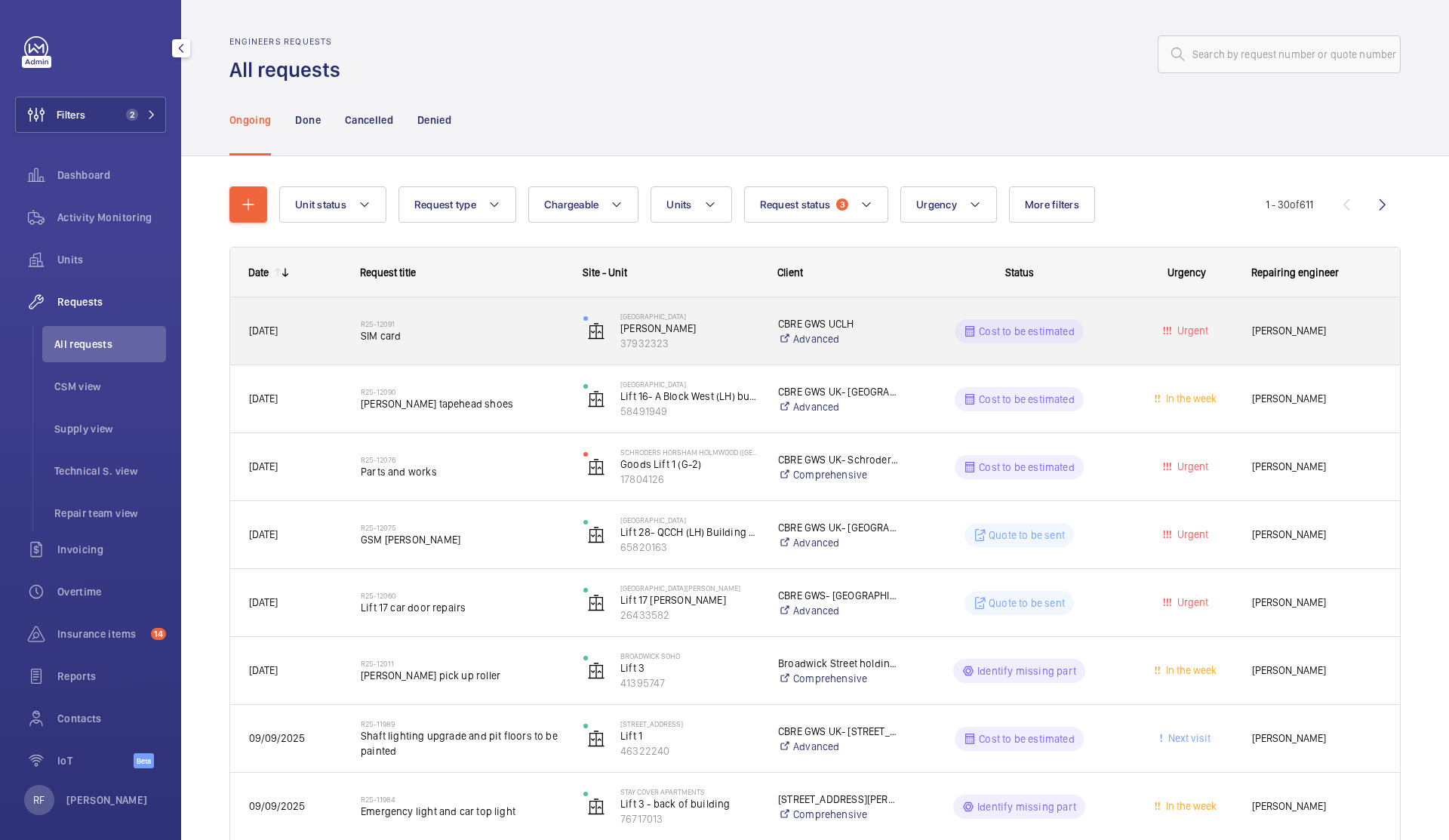
click at [1128, 334] on div "Urgent" at bounding box center [1177, 331] width 110 height 48
